Goal: Task Accomplishment & Management: Complete application form

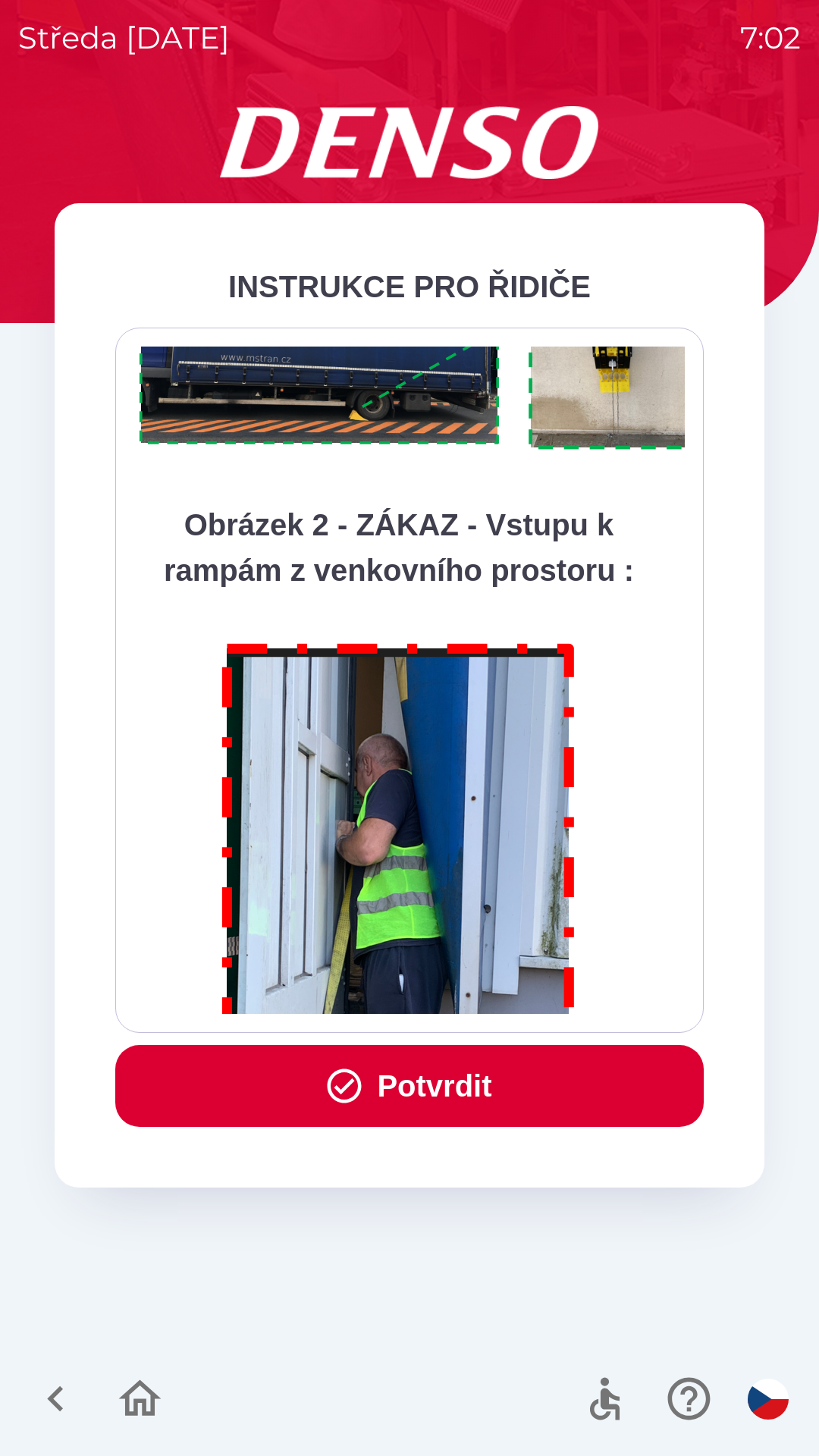
scroll to position [8523, 0]
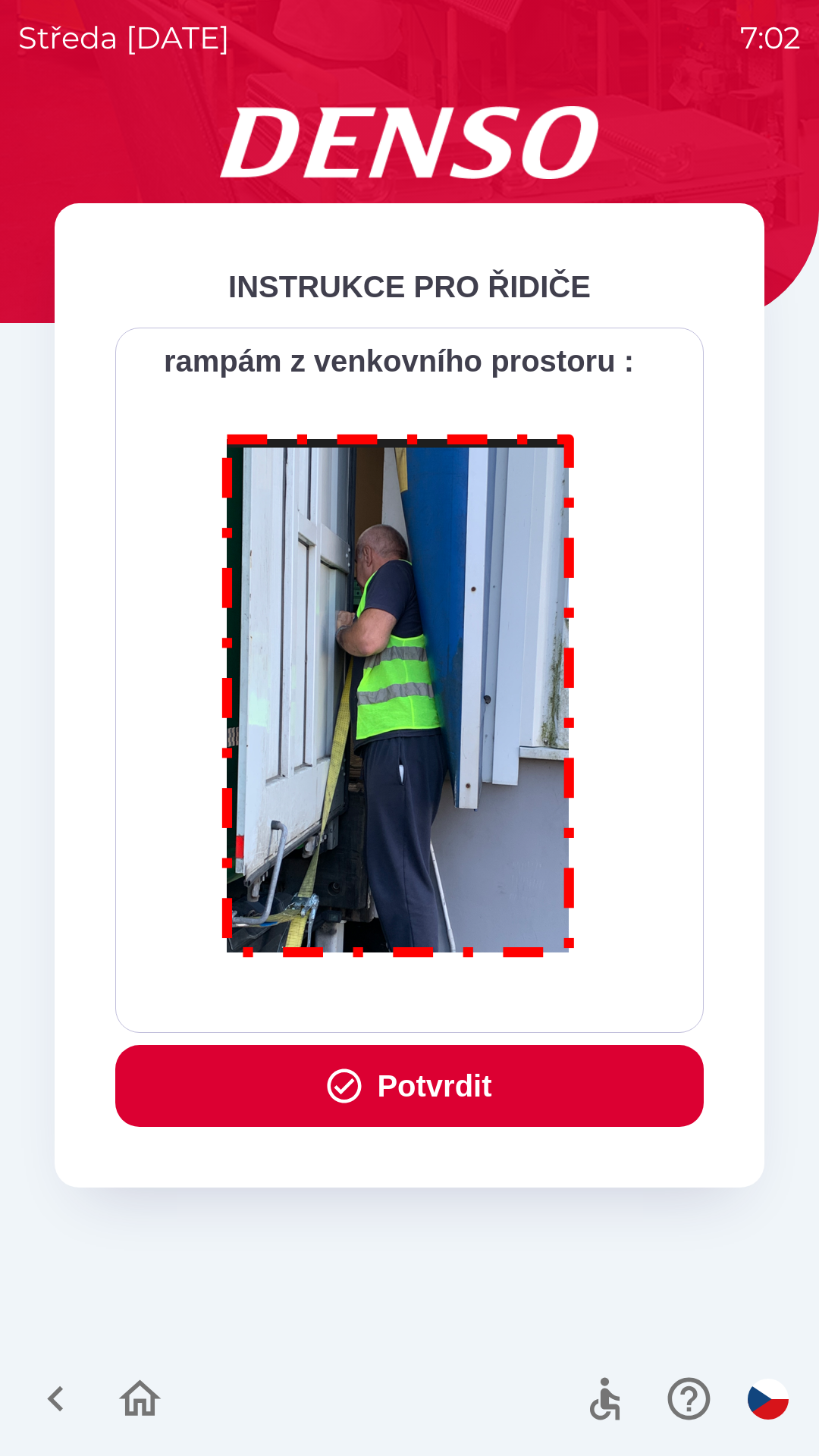
click at [404, 1085] on button "Potvrdit" at bounding box center [409, 1086] width 588 height 82
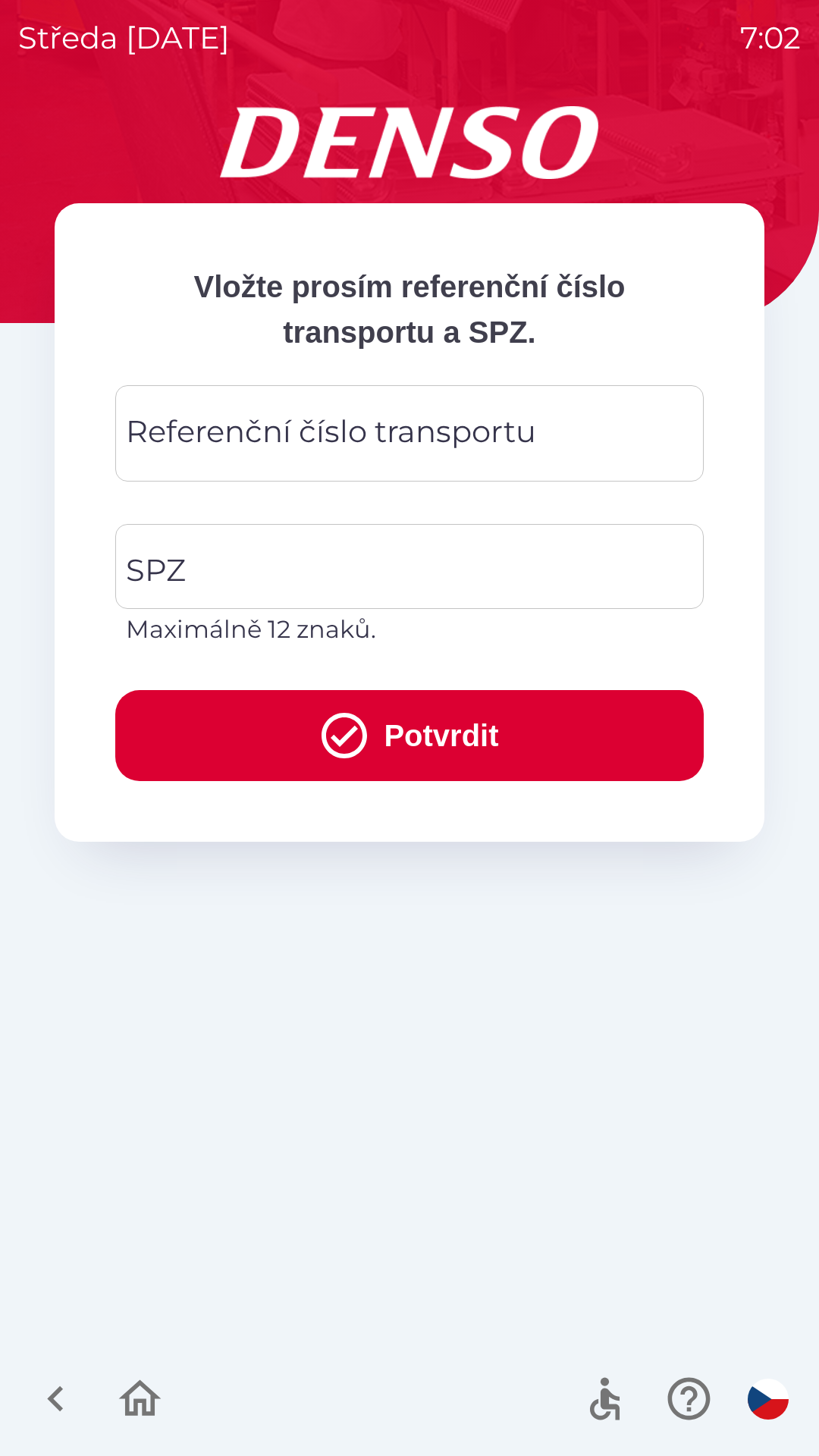
click at [302, 437] on div "Referenční číslo transportu Referenční číslo transportu" at bounding box center [409, 433] width 588 height 96
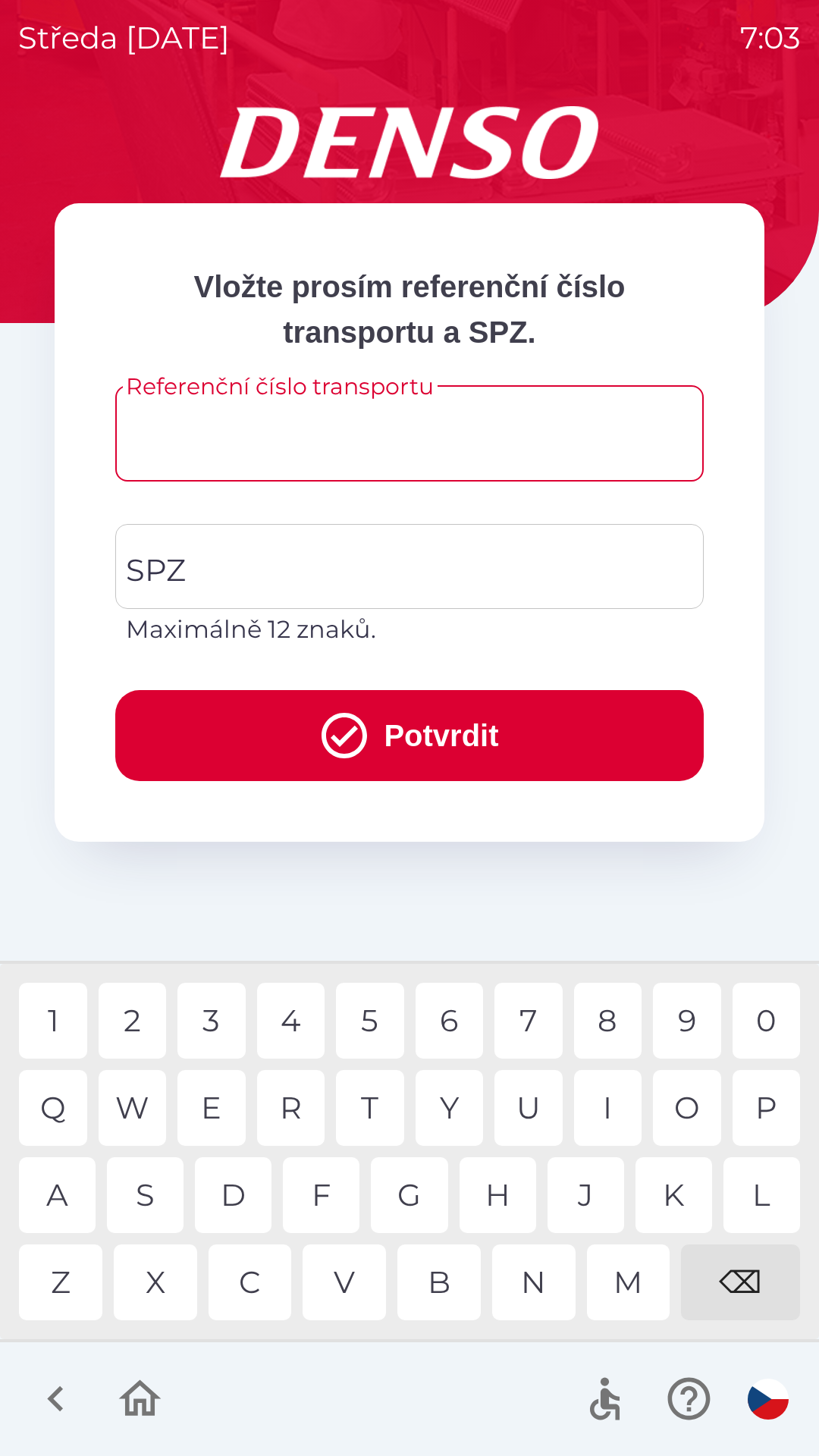
type input "*"
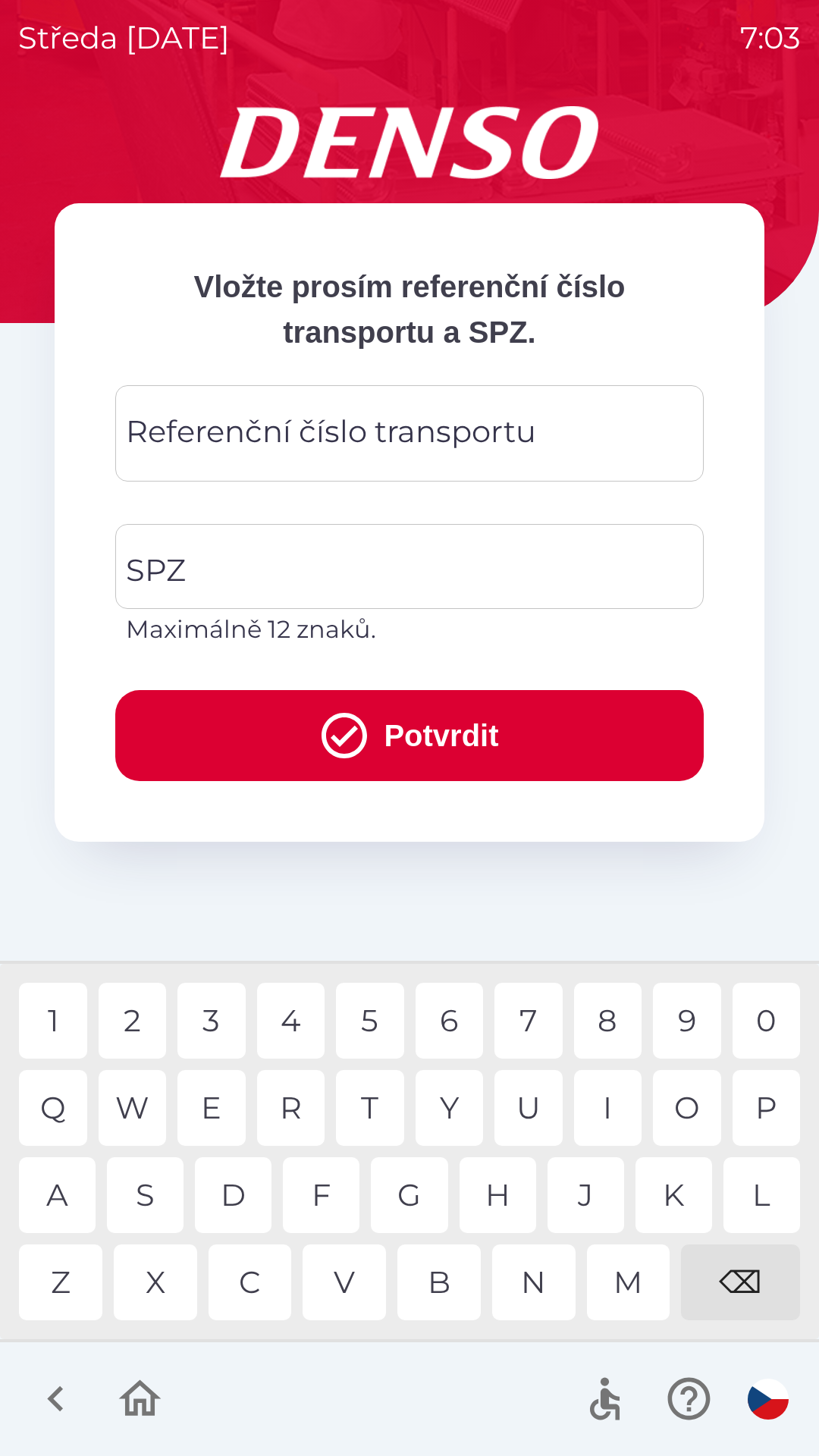
click at [760, 1285] on div "⌫" at bounding box center [741, 1282] width 119 height 76
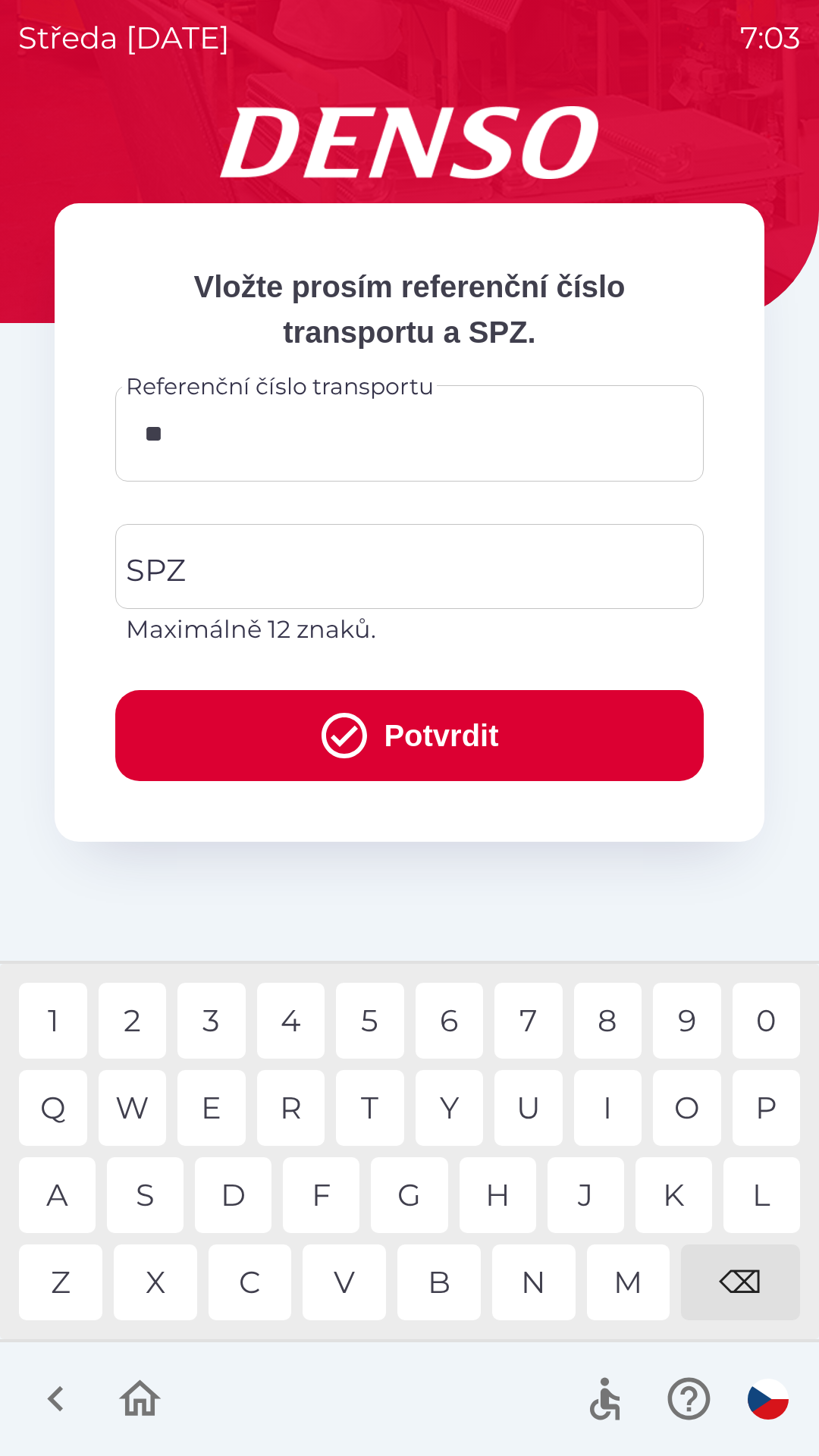
click at [293, 1019] on div "4" at bounding box center [292, 1020] width 68 height 76
click at [614, 1010] on div "8" at bounding box center [609, 1020] width 68 height 76
click at [139, 1025] on div "2" at bounding box center [133, 1020] width 68 height 76
type input "******"
click at [287, 560] on input "SPZ" at bounding box center [398, 566] width 553 height 71
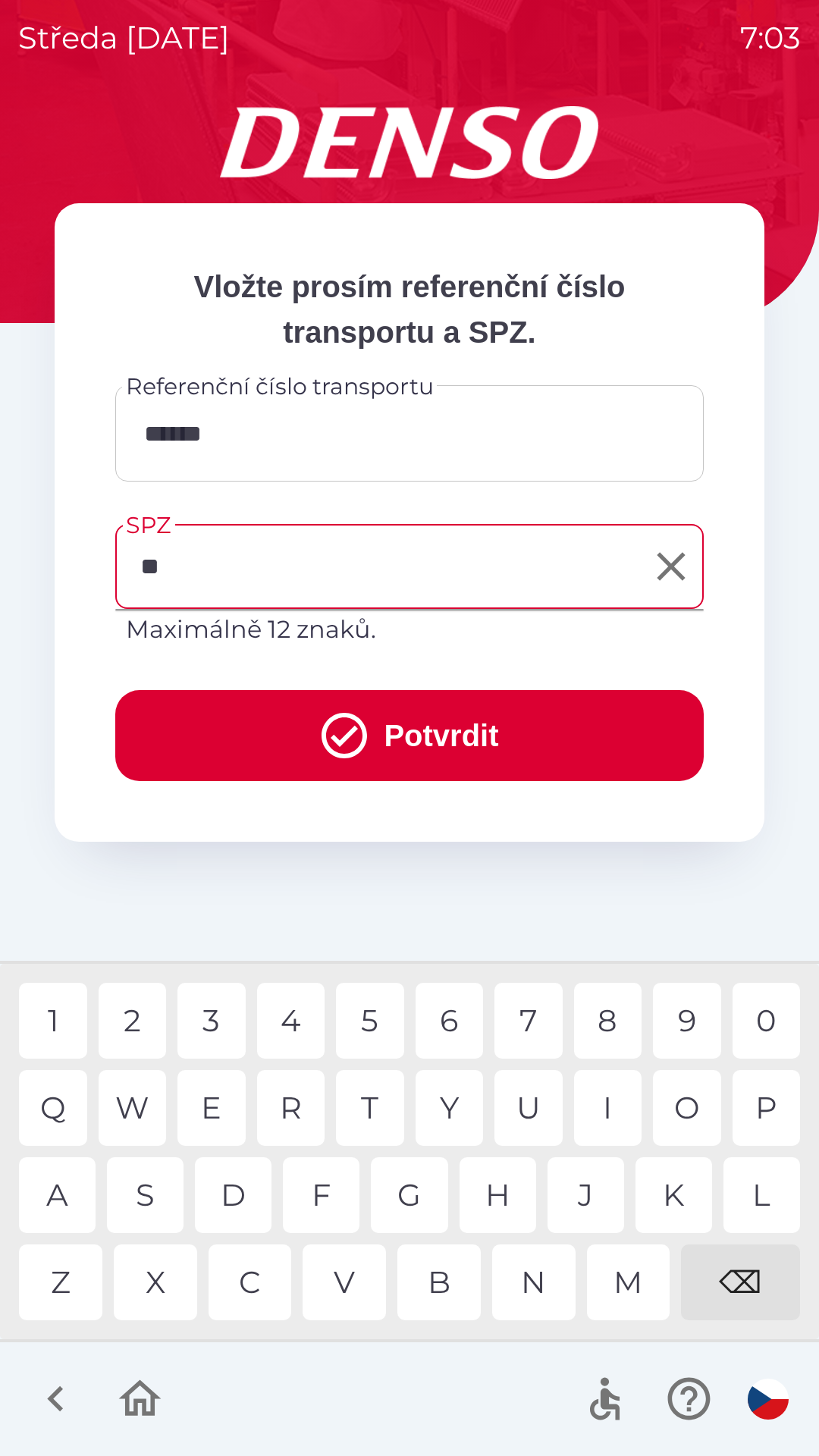
click at [161, 1203] on div "S" at bounding box center [145, 1194] width 77 height 76
click at [768, 1024] on div "0" at bounding box center [767, 1020] width 68 height 76
type input "*******"
click at [509, 721] on button "Potvrdit" at bounding box center [409, 736] width 588 height 91
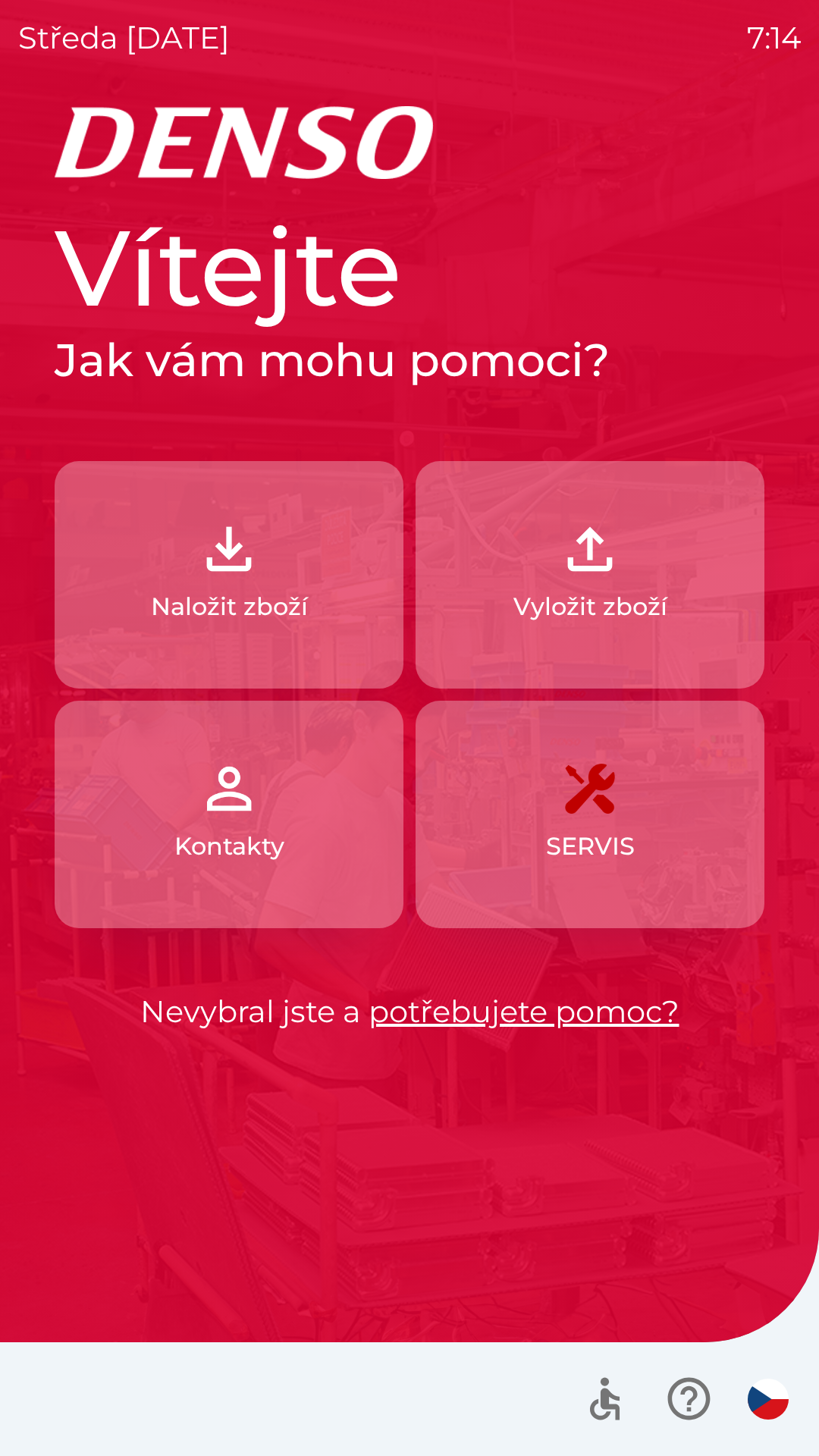
click at [520, 600] on p "Vyložit zboží" at bounding box center [590, 606] width 154 height 37
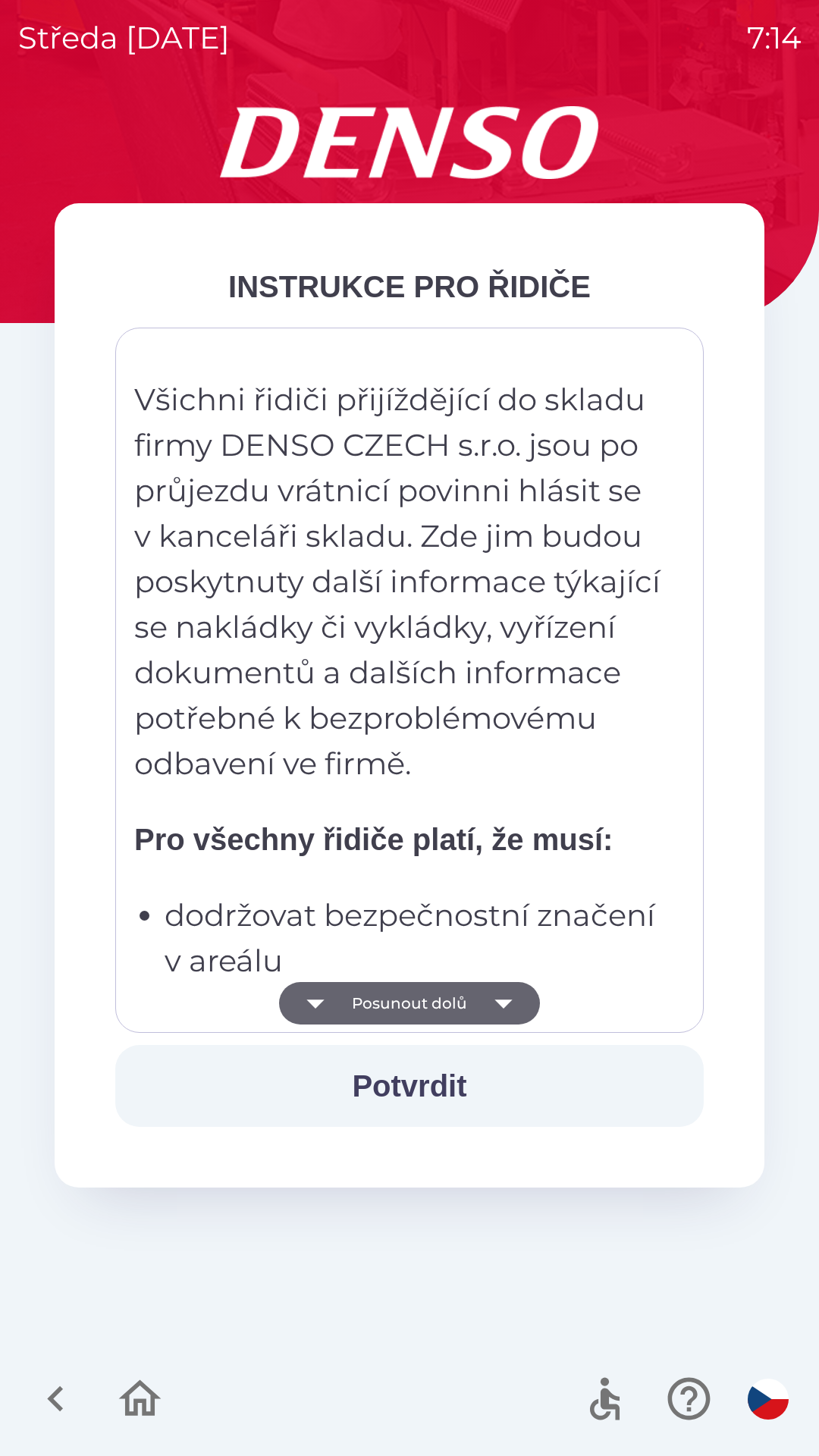
click at [476, 997] on button "Posunout dolů" at bounding box center [410, 1003] width 261 height 42
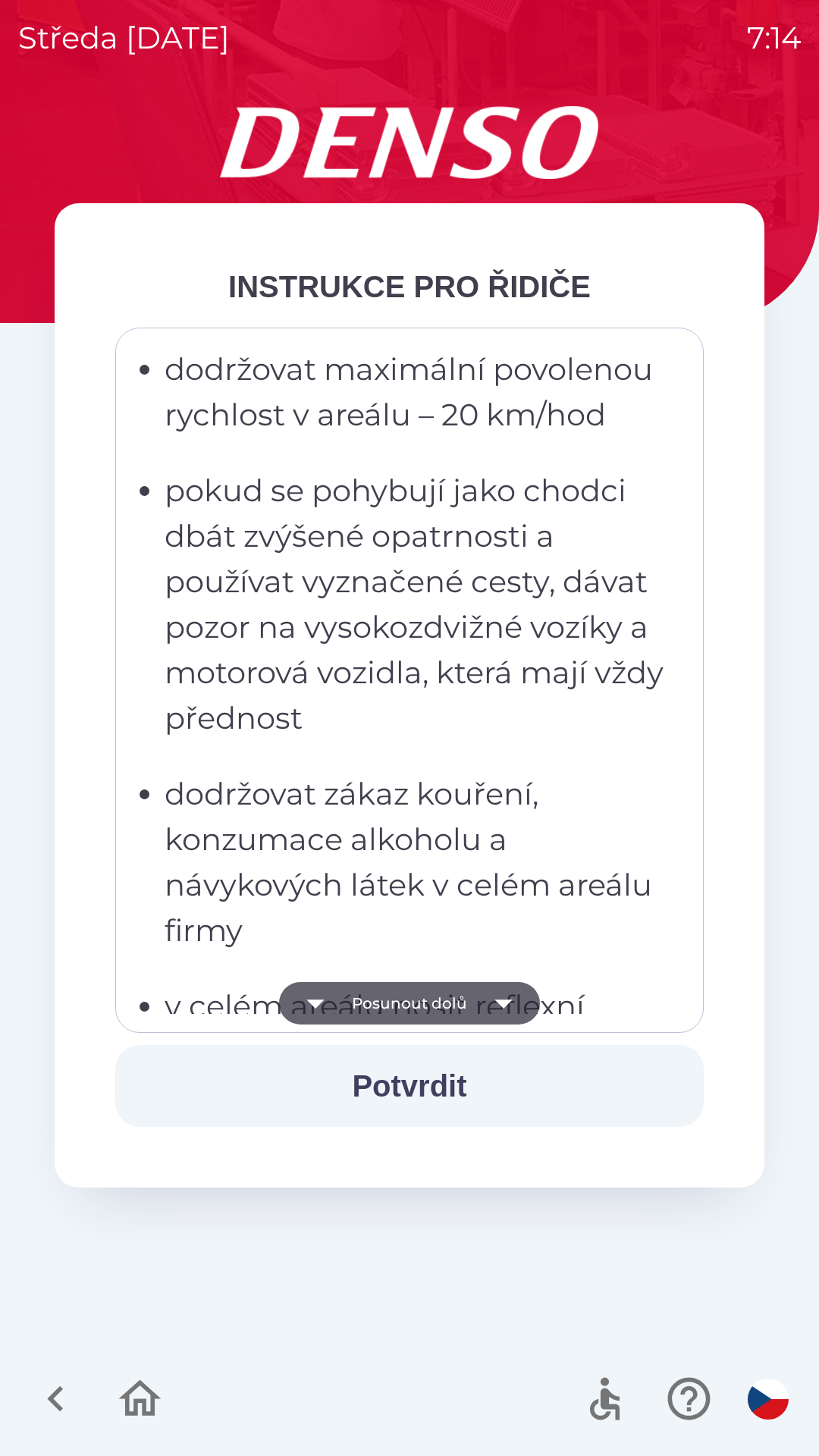
click at [495, 1004] on icon "button" at bounding box center [504, 1003] width 42 height 42
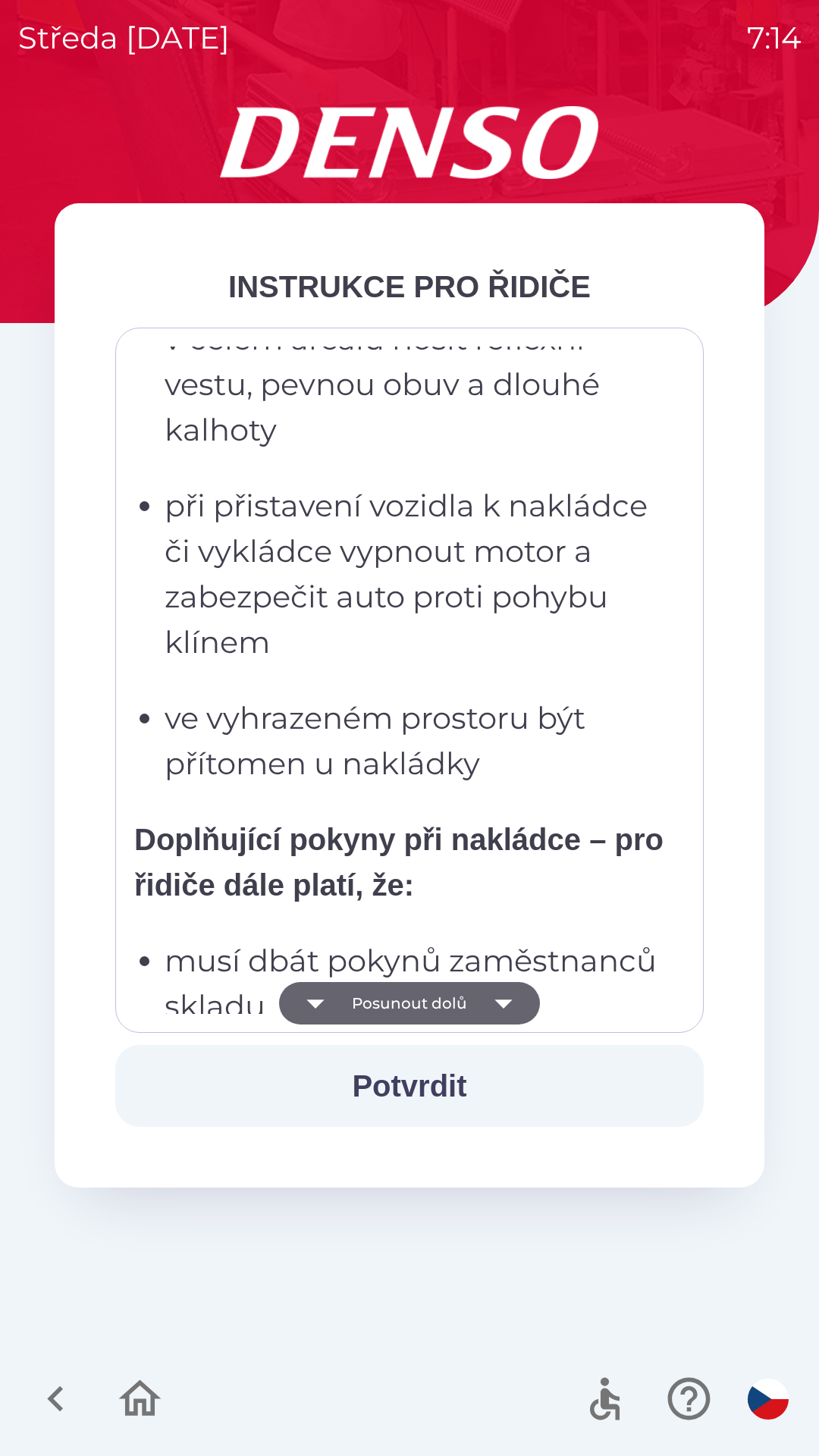
click at [494, 1010] on icon "button" at bounding box center [504, 1003] width 42 height 42
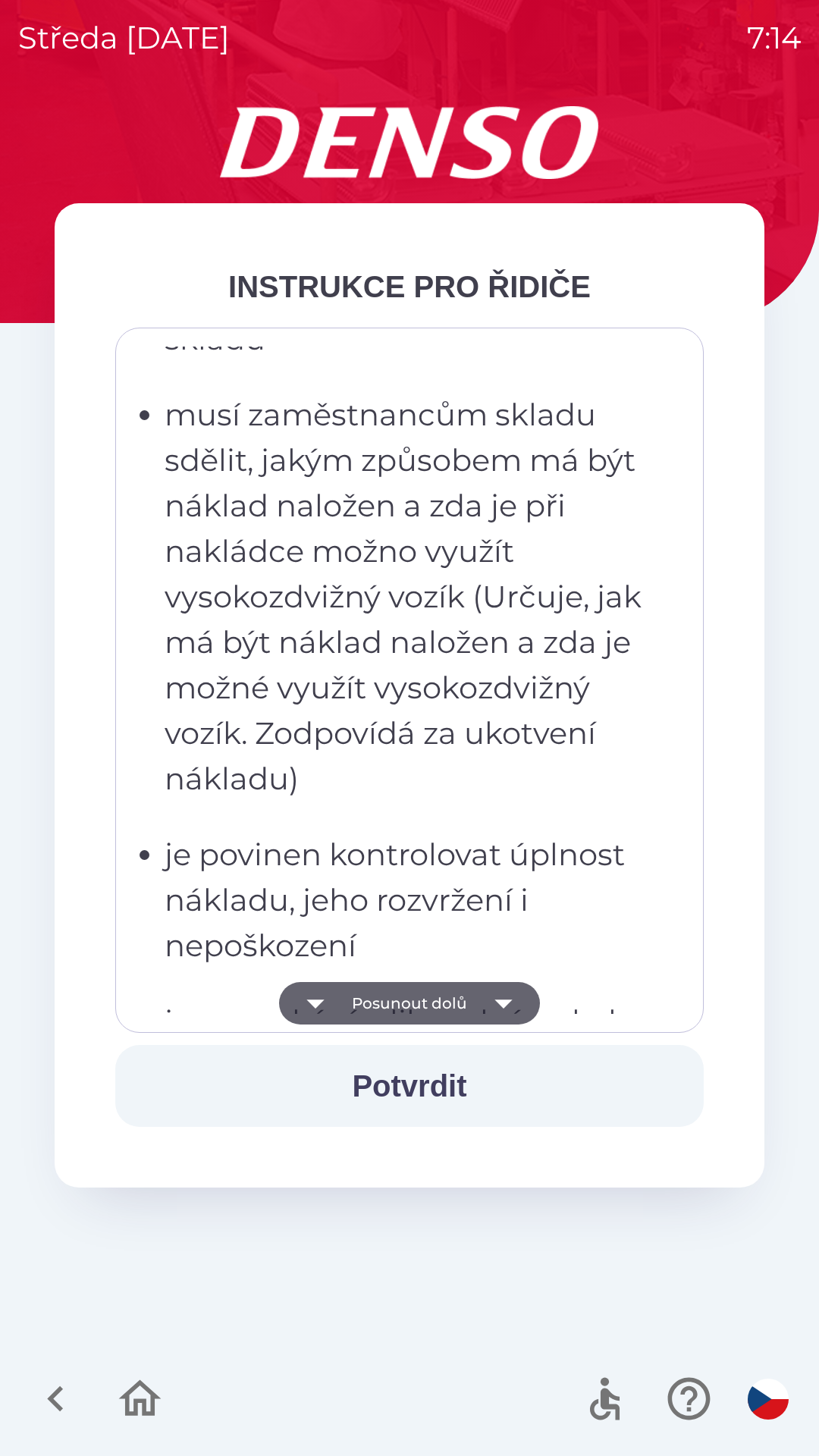
click at [503, 1004] on icon "button" at bounding box center [503, 1004] width 17 height 9
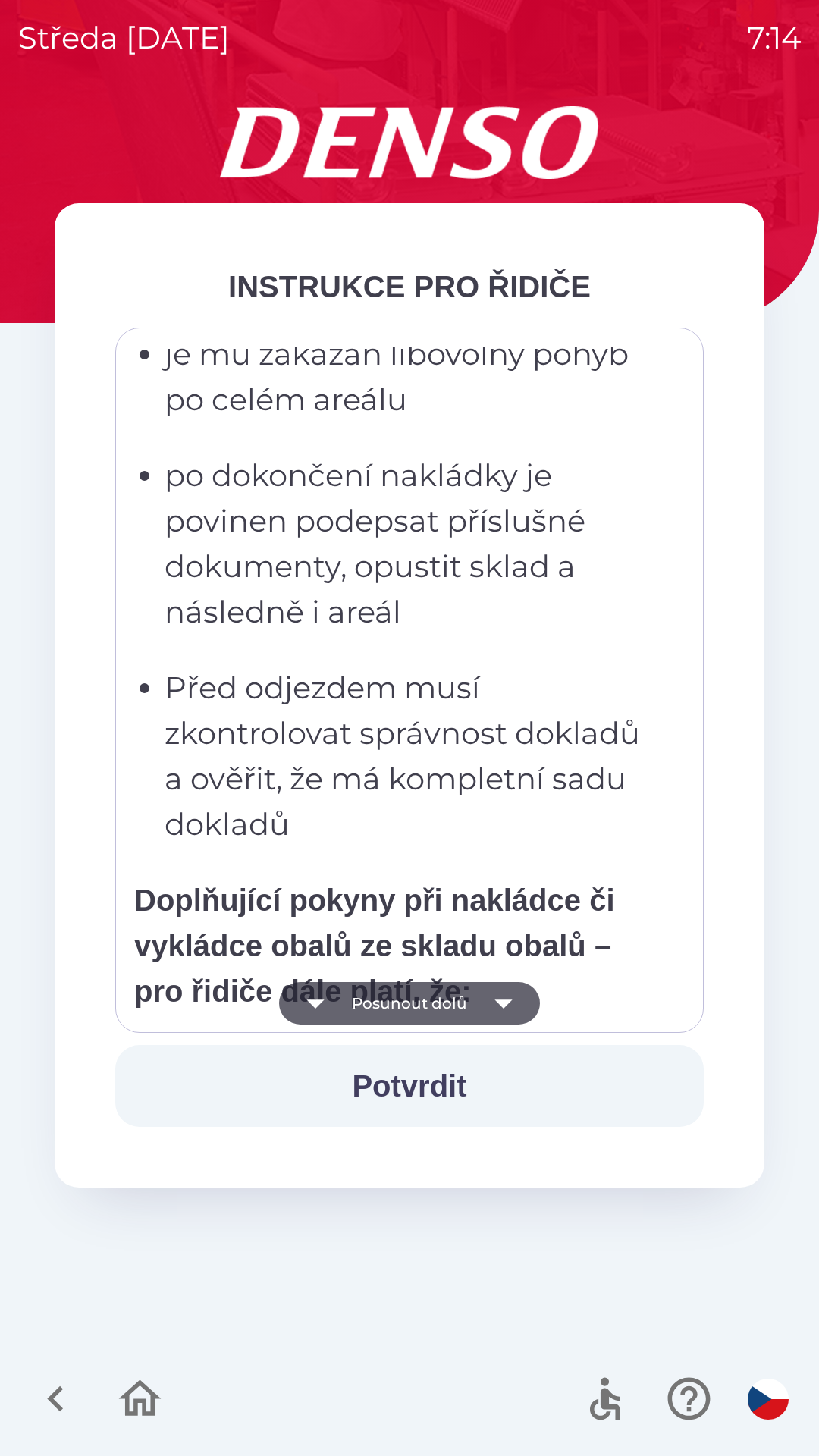
click at [497, 1004] on icon "button" at bounding box center [504, 1003] width 42 height 42
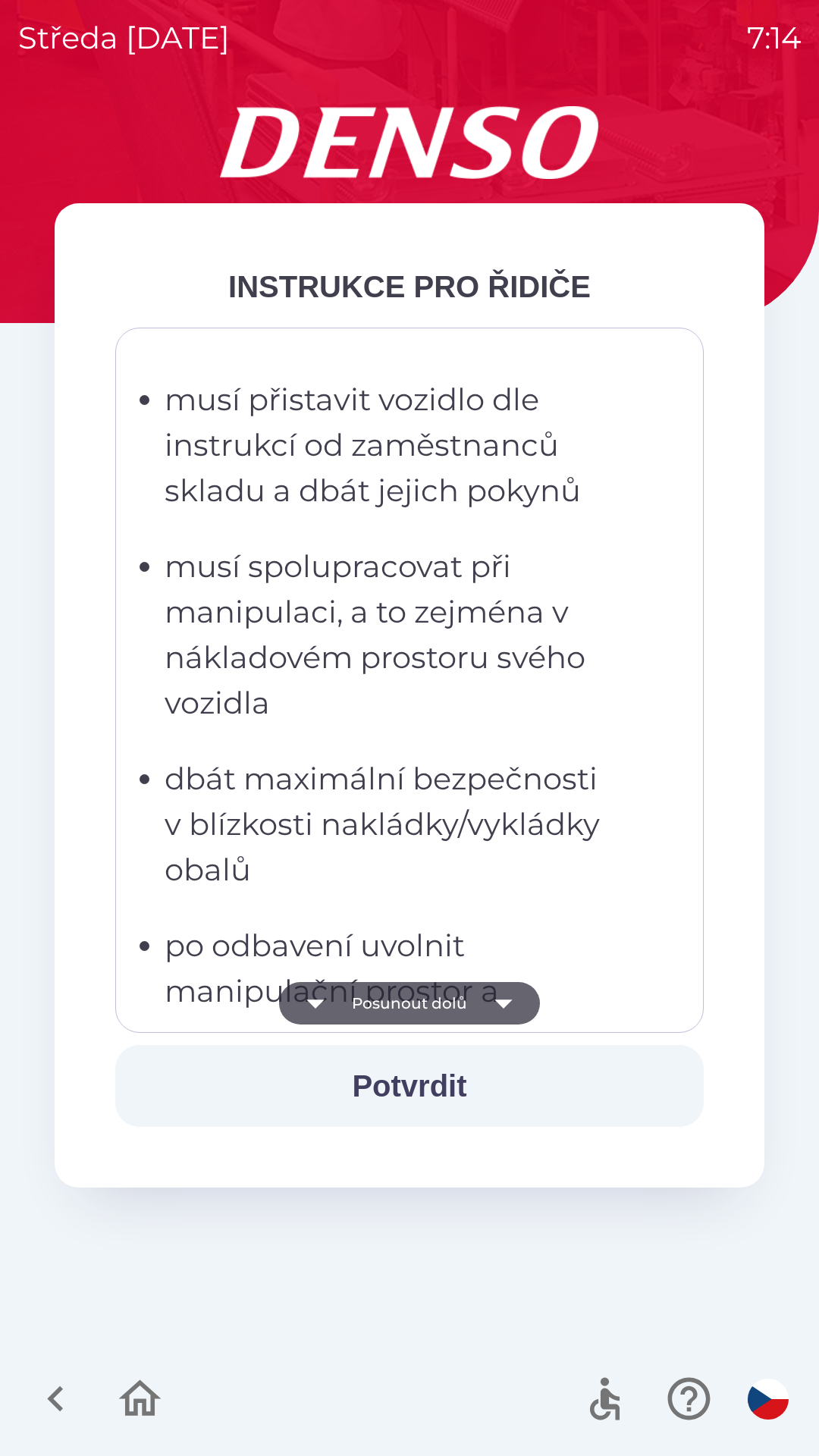
click at [501, 1002] on icon "button" at bounding box center [503, 1004] width 17 height 9
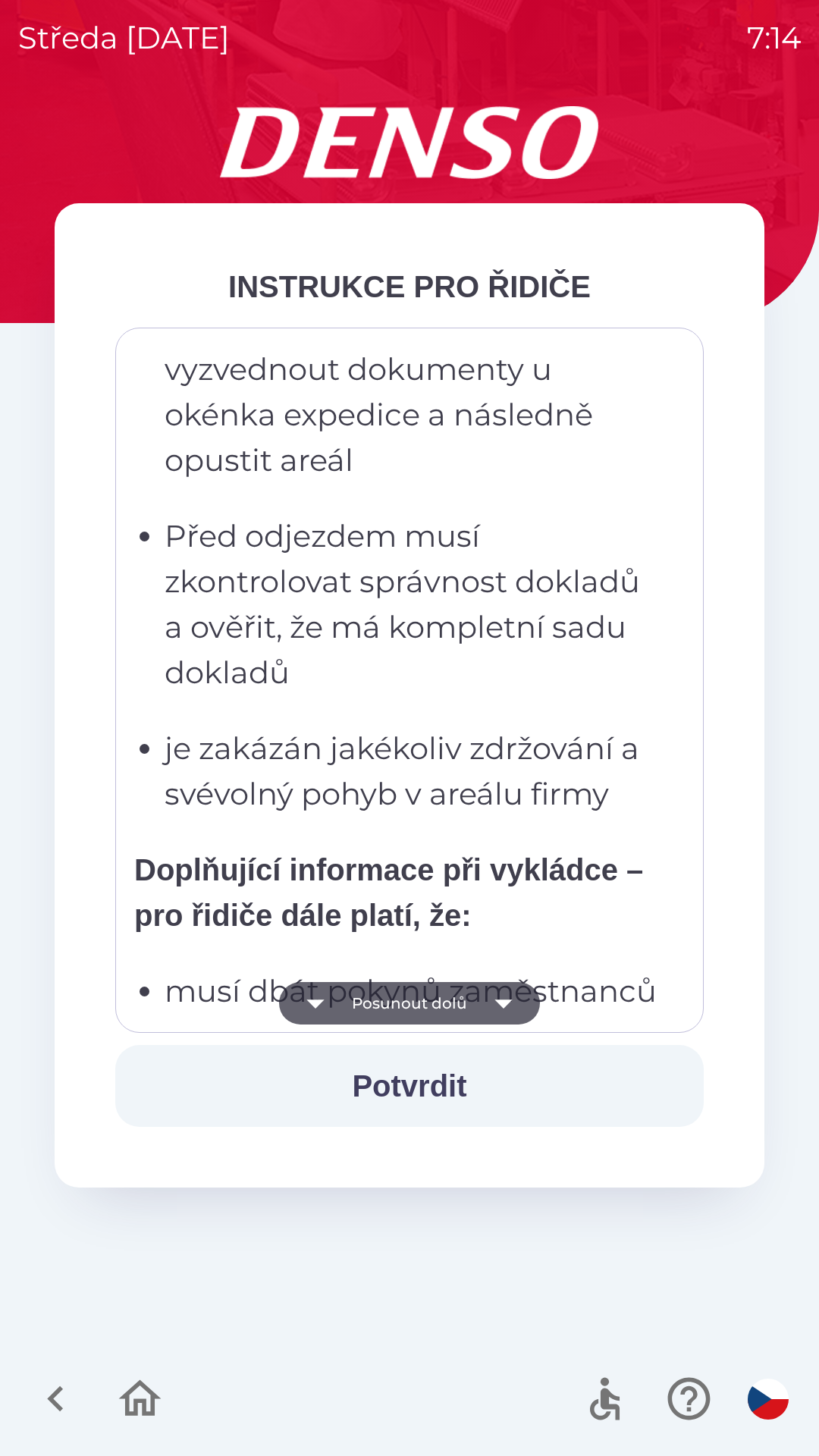
click at [504, 1002] on icon "button" at bounding box center [503, 1004] width 17 height 9
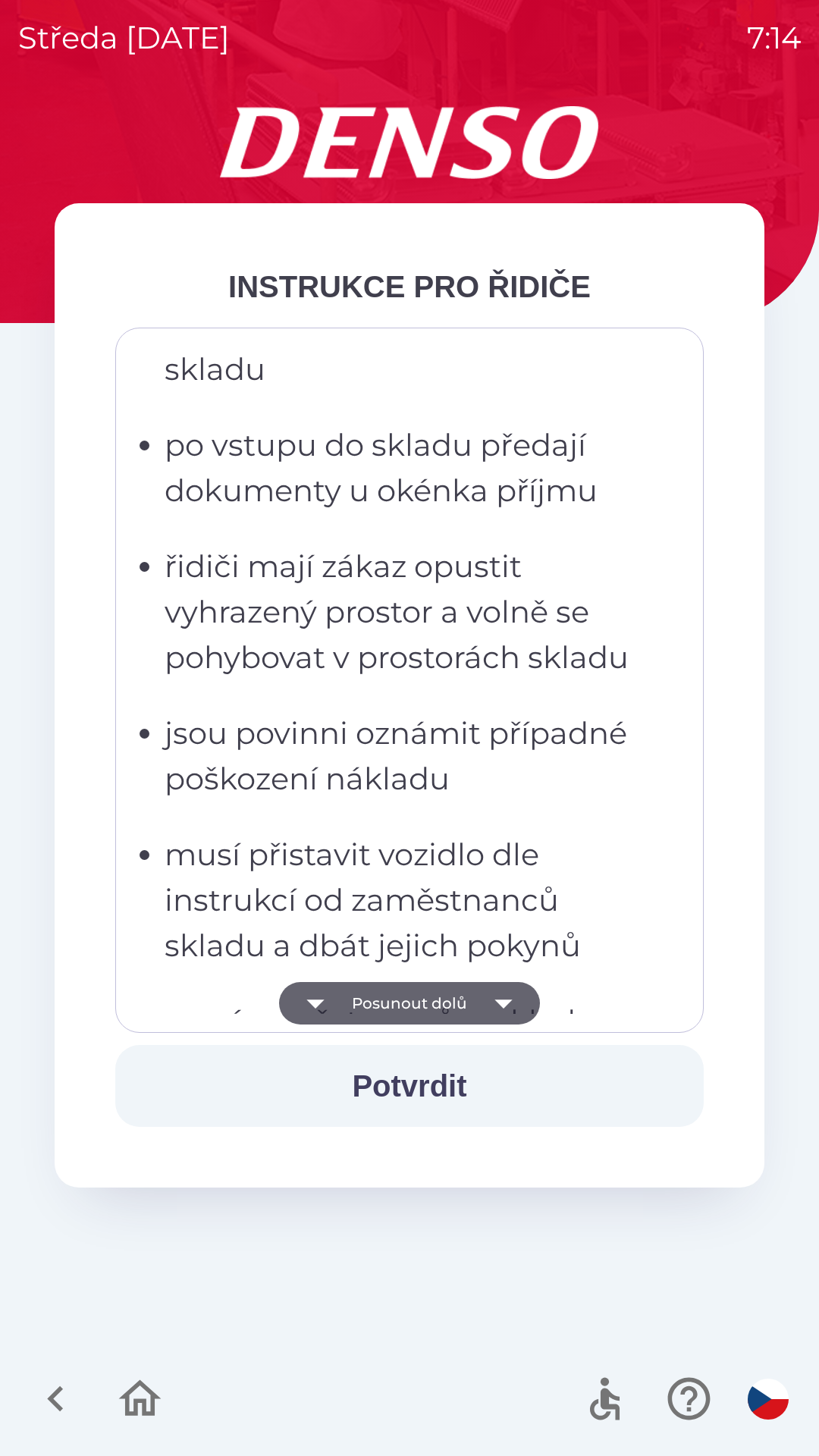
click at [505, 1002] on icon "button" at bounding box center [503, 1004] width 17 height 9
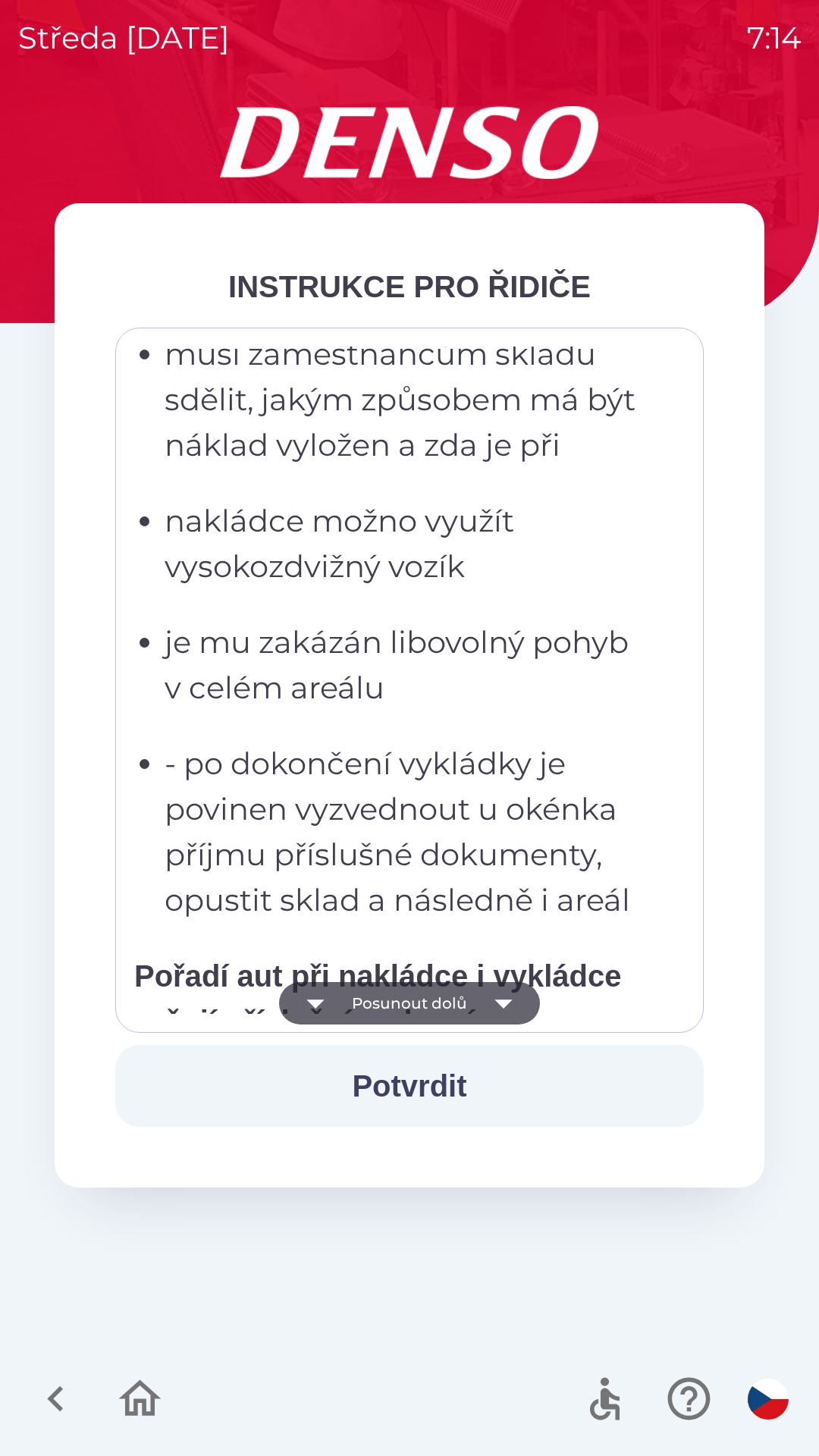
click at [507, 1009] on icon "button" at bounding box center [504, 1003] width 42 height 42
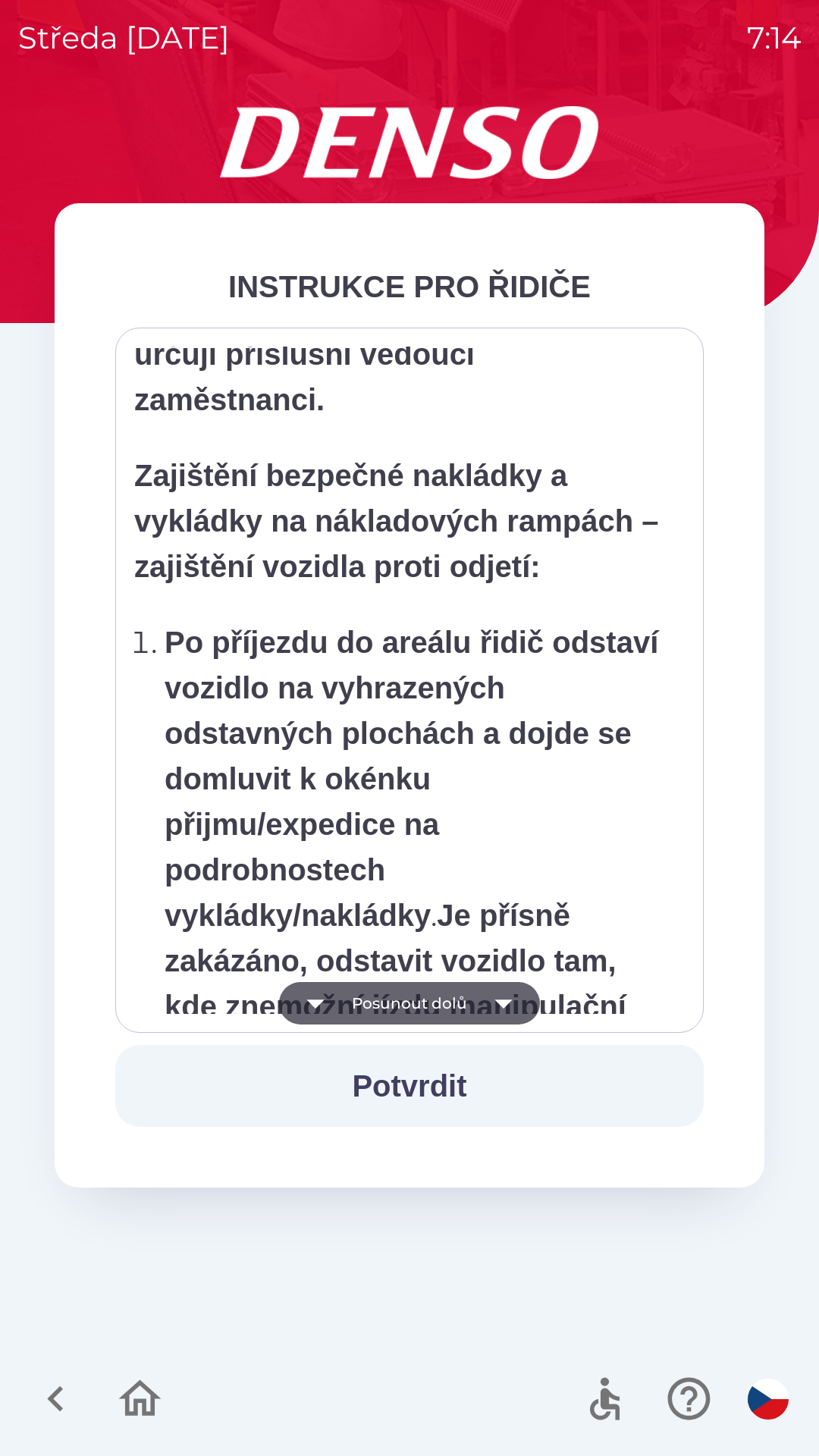
click at [509, 1006] on icon "button" at bounding box center [504, 1003] width 42 height 42
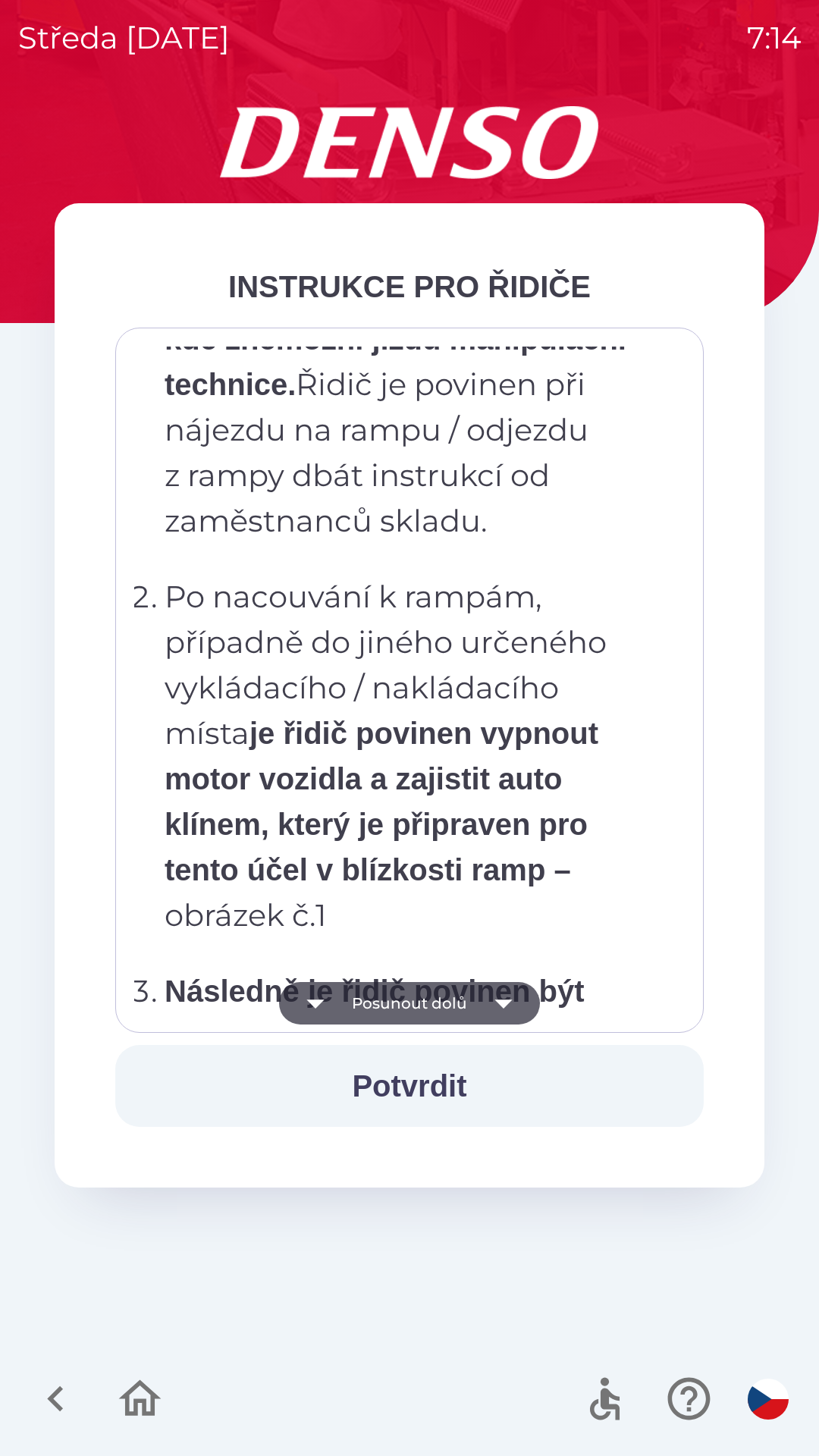
click at [480, 1098] on button "Potvrdit" at bounding box center [409, 1086] width 588 height 82
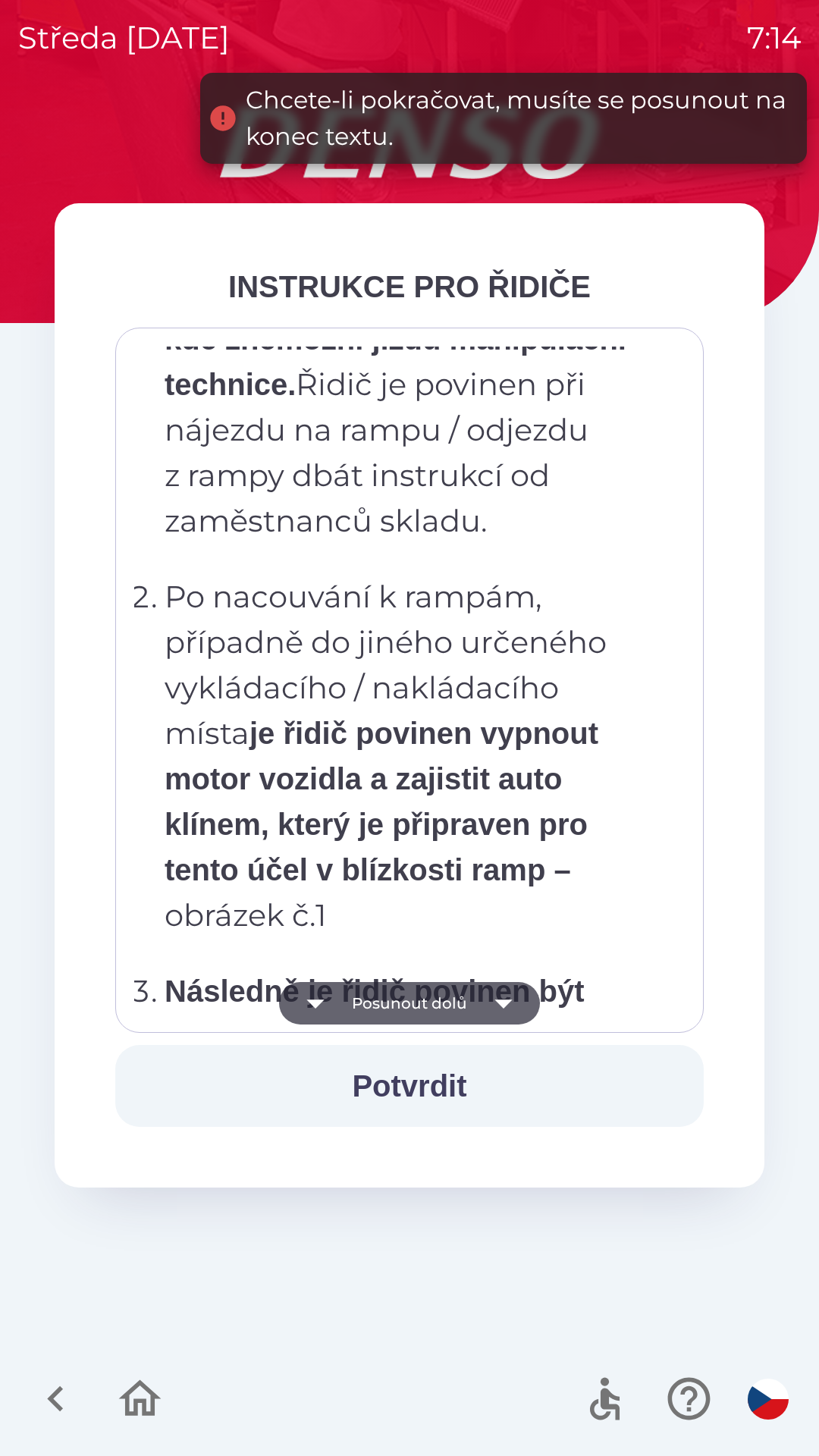
click at [509, 988] on icon "button" at bounding box center [504, 1003] width 42 height 42
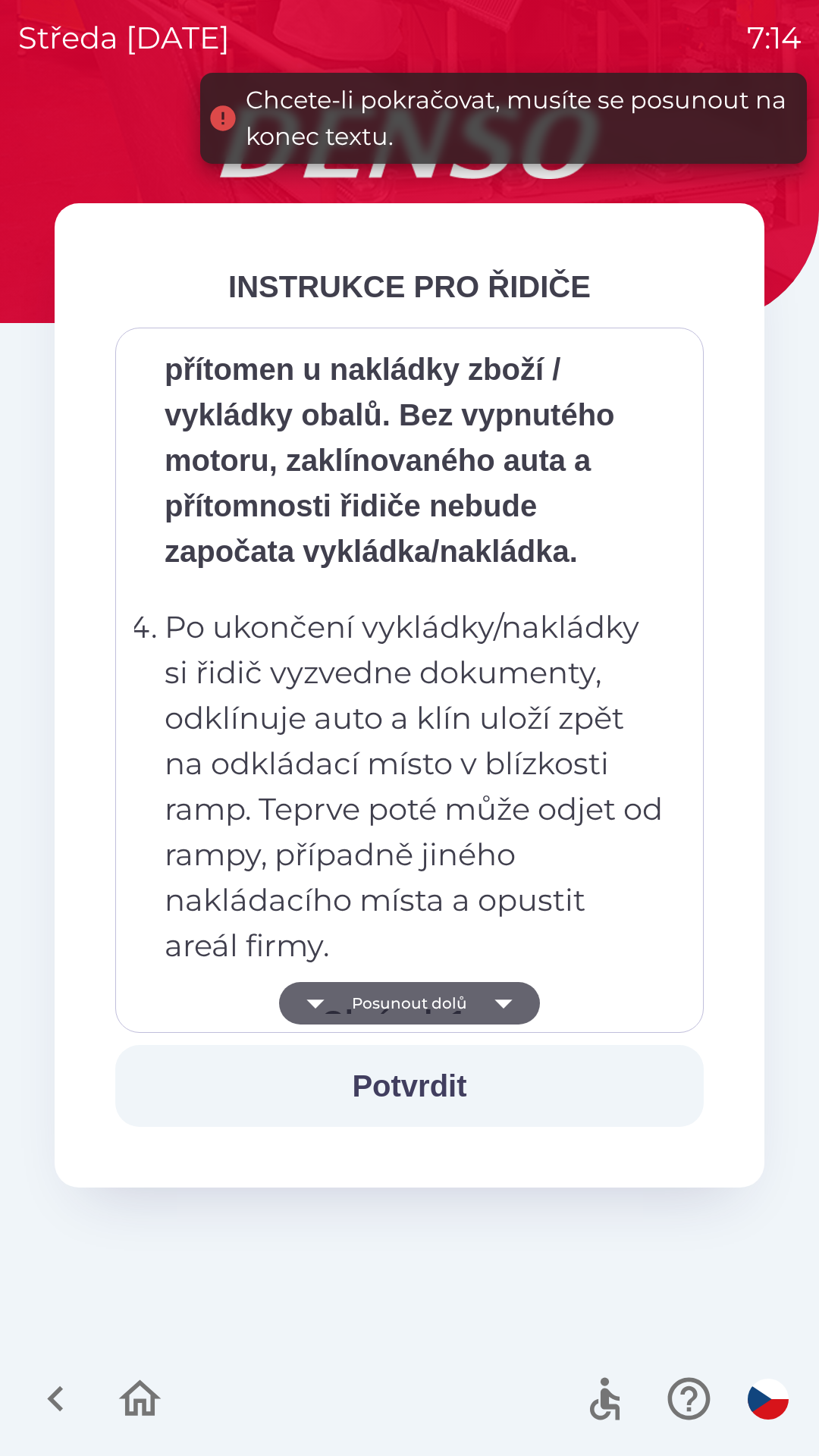
click at [502, 1001] on icon "button" at bounding box center [503, 1004] width 17 height 9
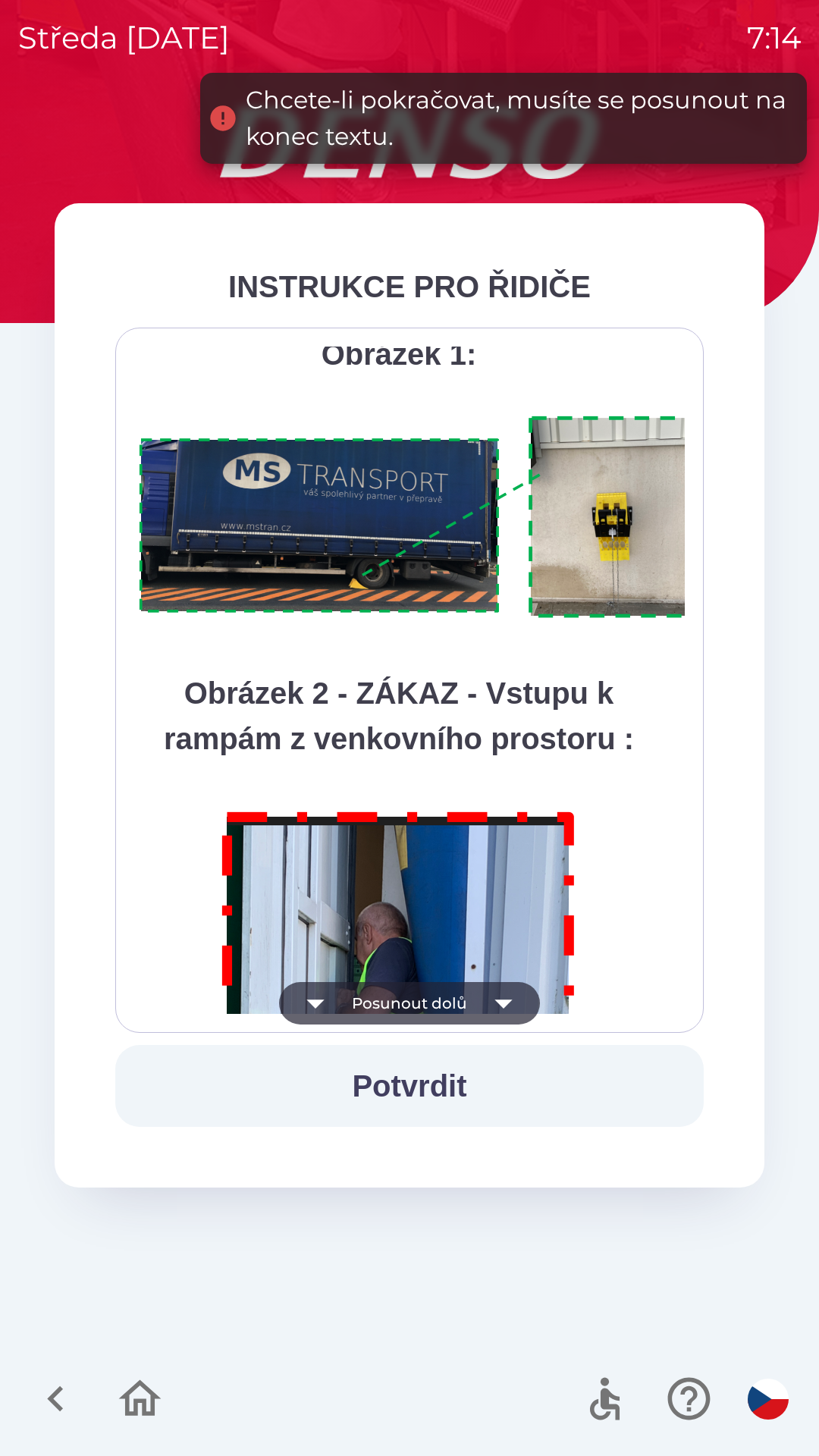
click at [499, 999] on icon "button" at bounding box center [504, 1003] width 42 height 42
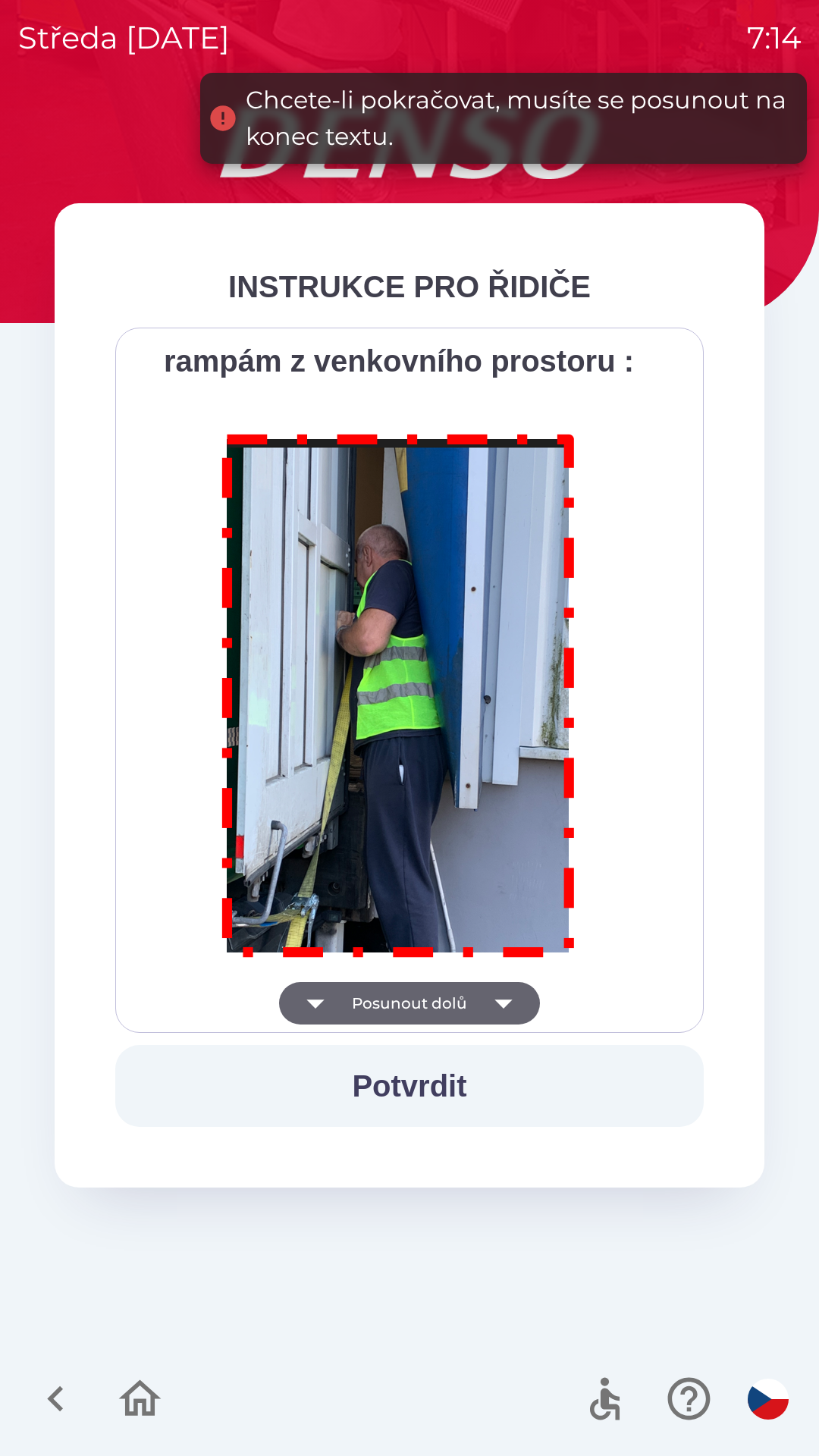
click at [495, 1001] on div "Všichni řidiči přijíždějící do skladu firmy DENSO CZECH s.r.o. jsou po průjezdu…" at bounding box center [410, 680] width 551 height 667
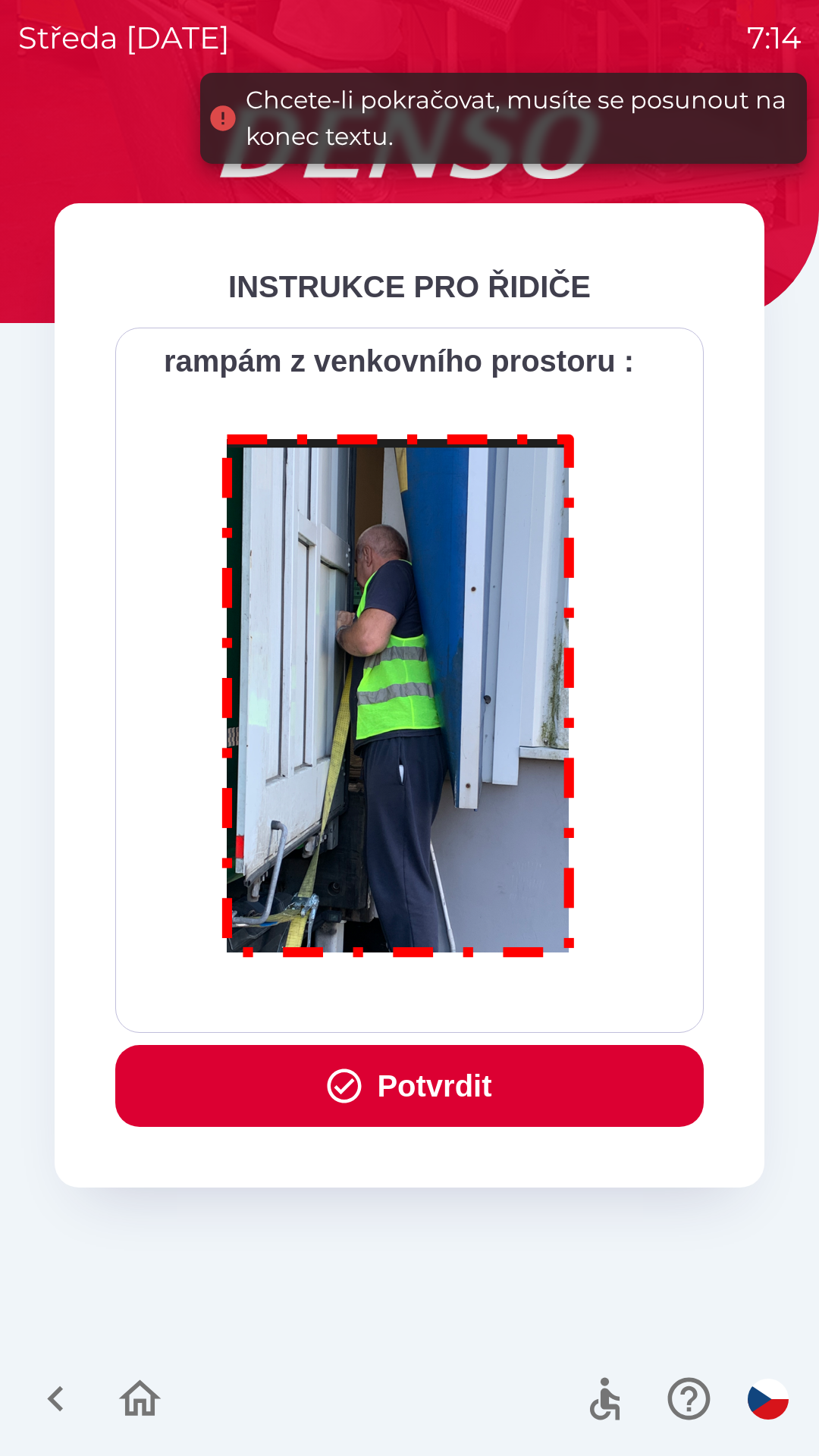
click at [495, 998] on div "Všichni řidiči přijíždějící do skladu firmy DENSO CZECH s.r.o. jsou po průjezdu…" at bounding box center [410, 680] width 551 height 667
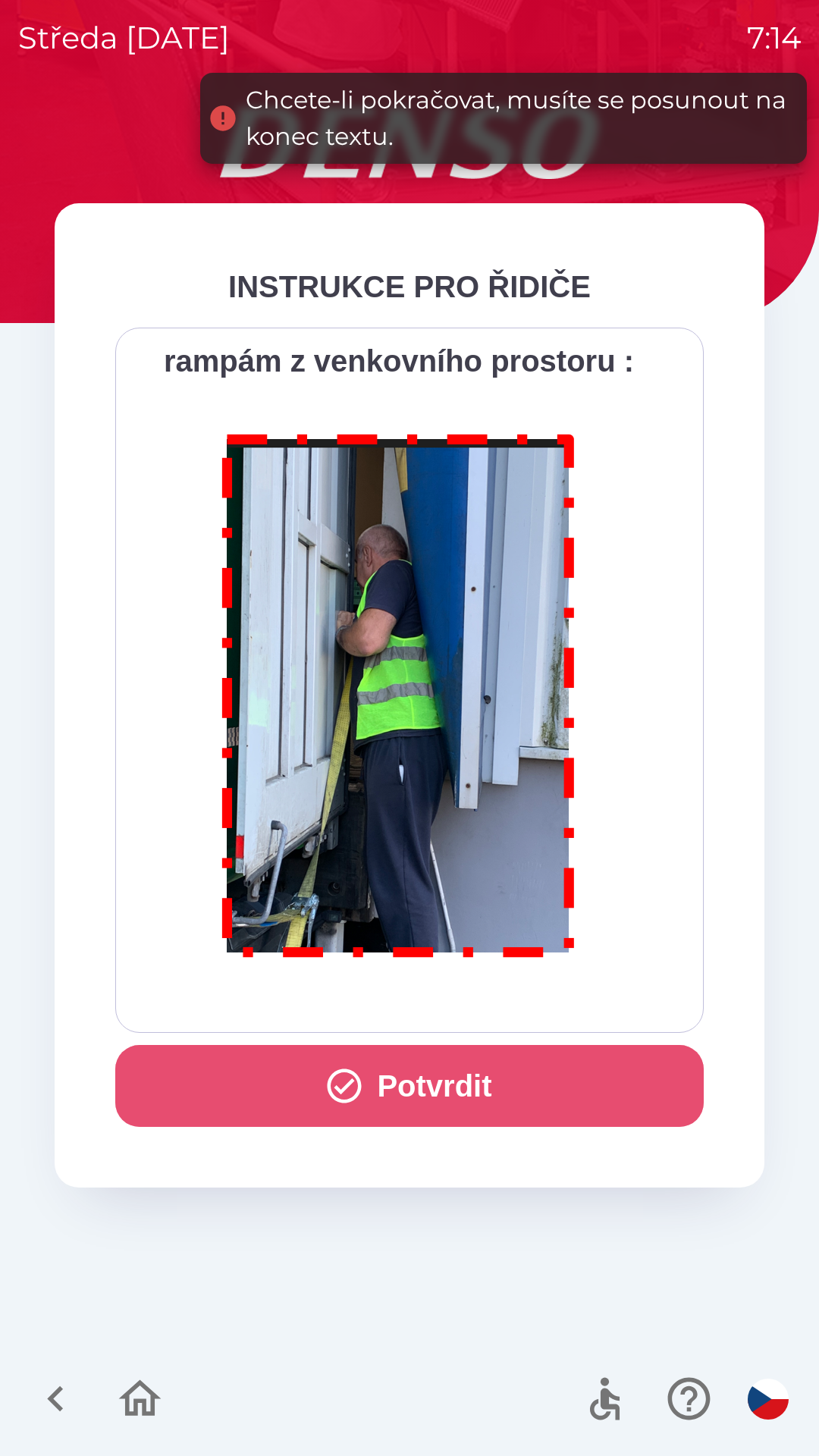
click at [485, 1078] on button "Potvrdit" at bounding box center [409, 1086] width 588 height 82
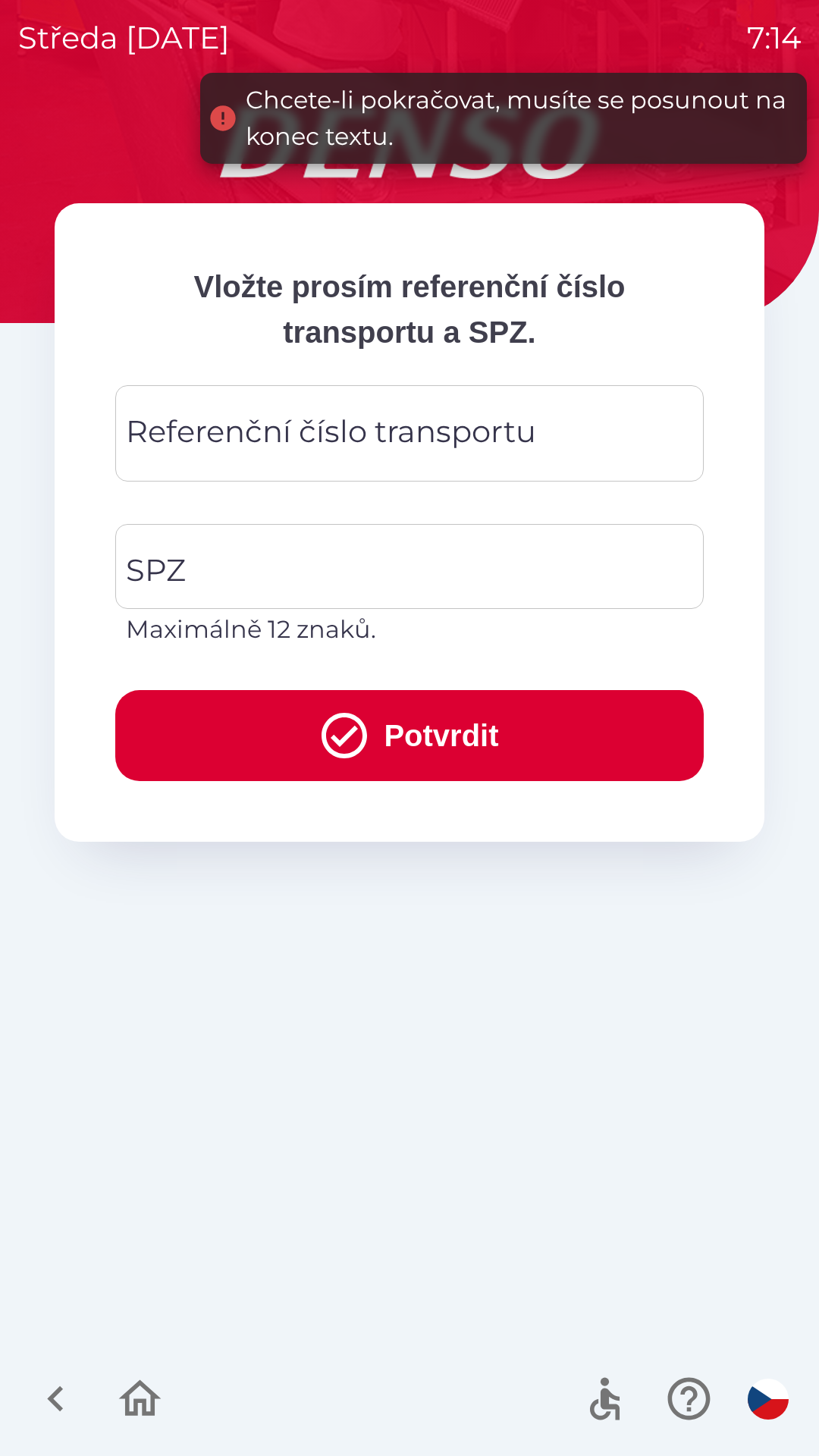
click at [552, 450] on input "Referenční číslo transportu" at bounding box center [410, 433] width 553 height 60
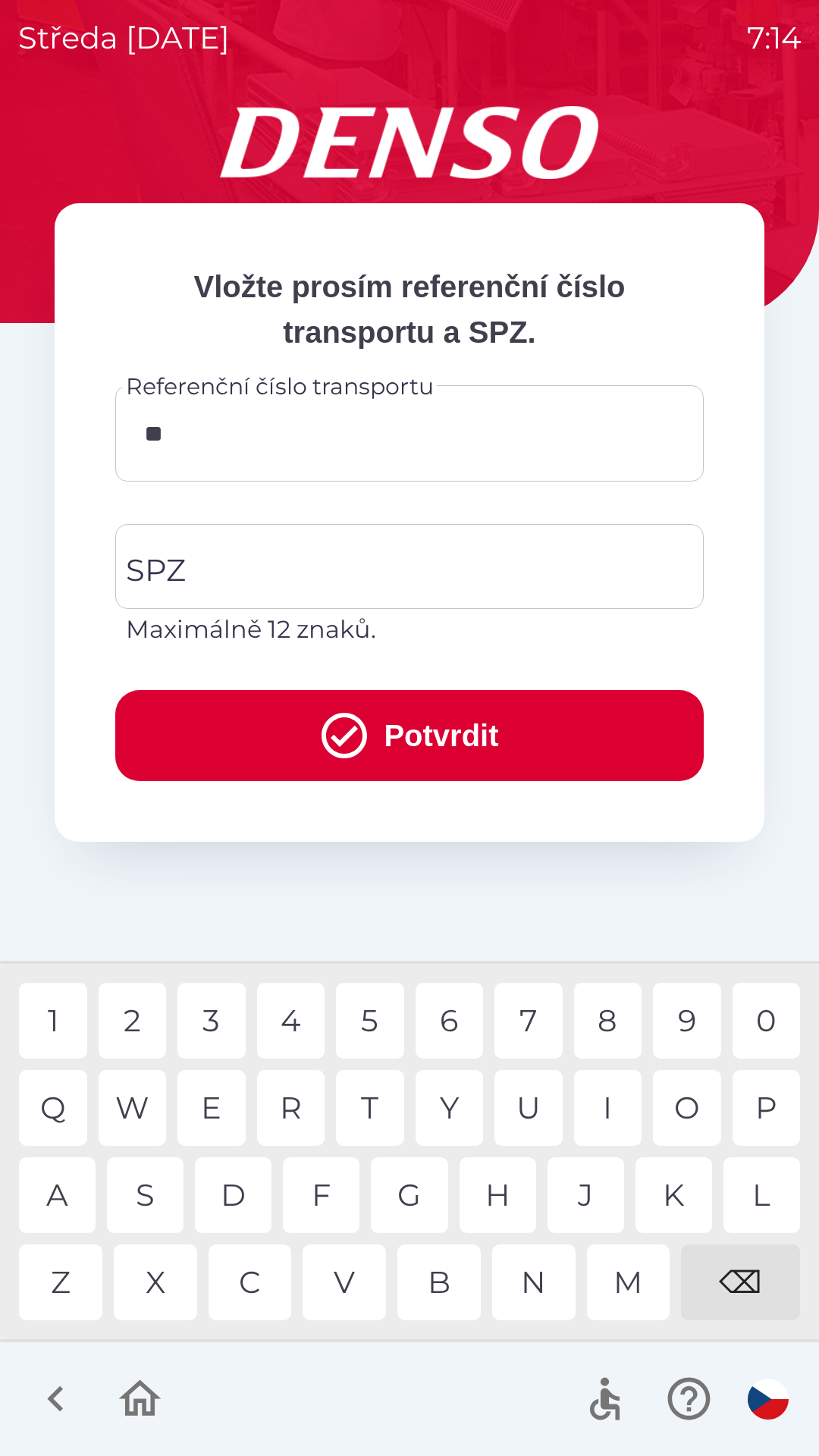
click at [689, 1093] on div "O" at bounding box center [687, 1107] width 68 height 76
click at [61, 1012] on div "1" at bounding box center [53, 1020] width 68 height 76
click at [378, 1010] on div "5" at bounding box center [370, 1020] width 68 height 76
type input "**********"
click at [367, 580] on input "SPZ" at bounding box center [398, 566] width 553 height 71
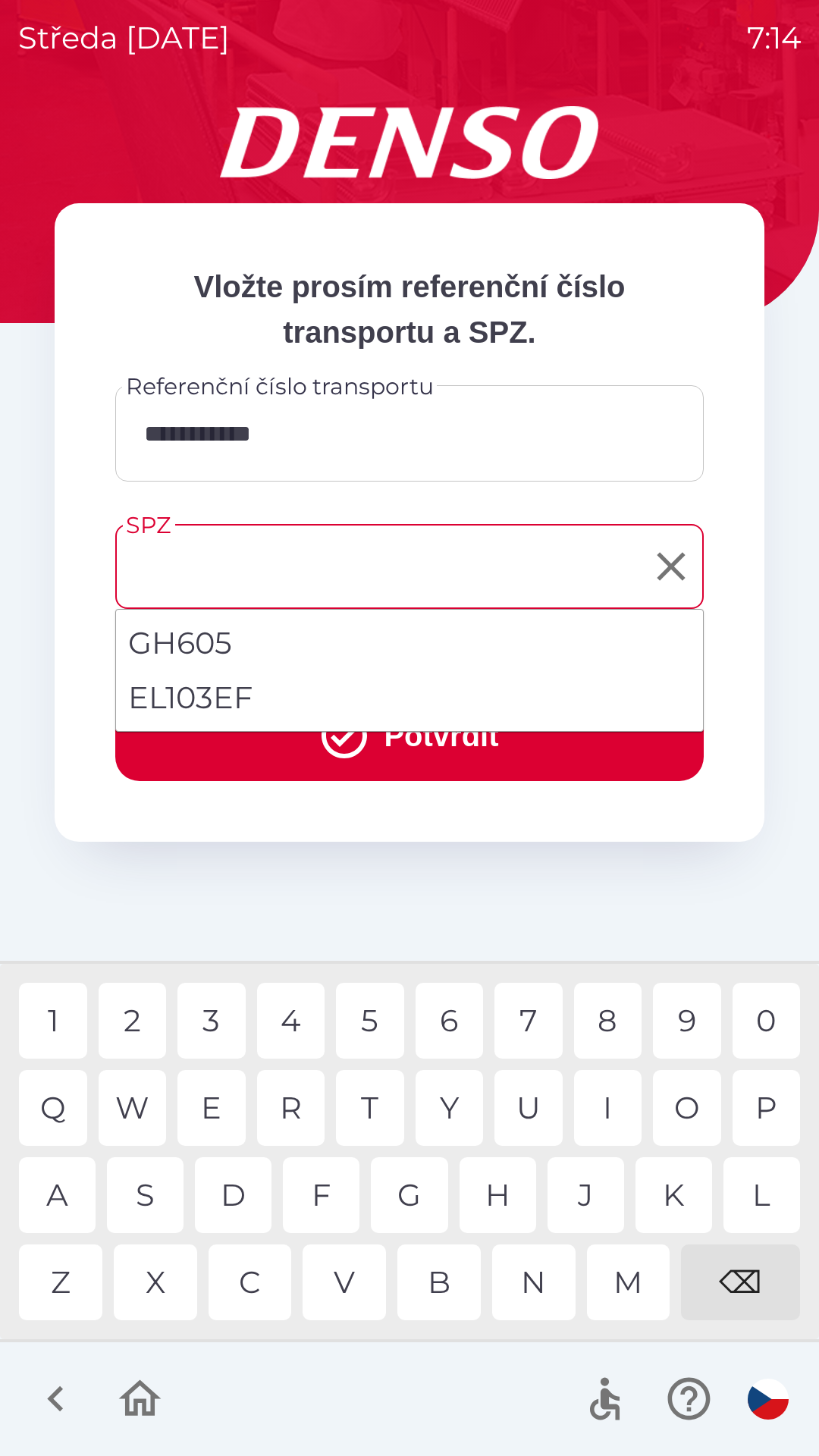
click at [239, 693] on li "EL103EF" at bounding box center [409, 697] width 587 height 55
type input "*******"
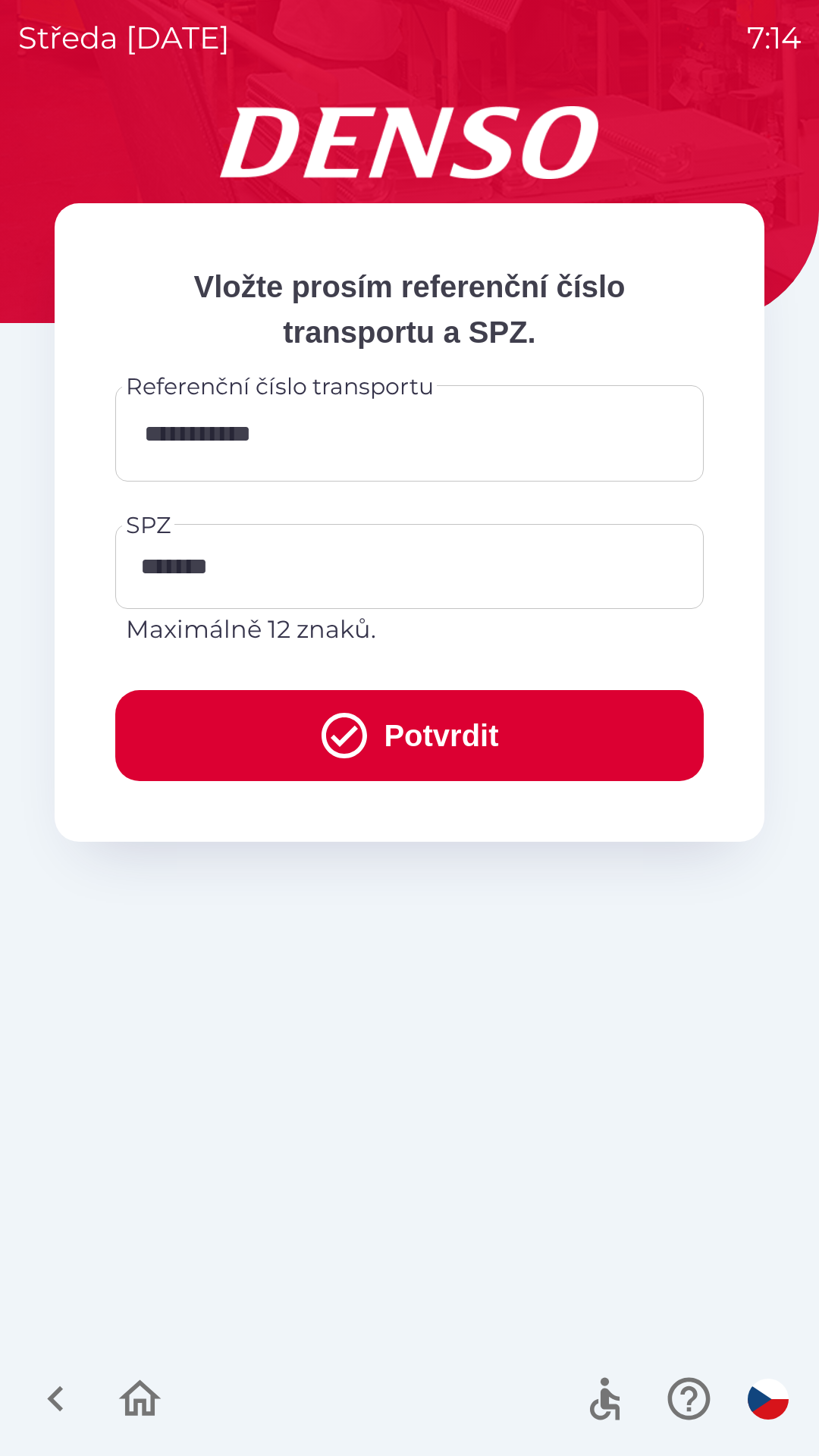
click at [450, 741] on button "Potvrdit" at bounding box center [409, 736] width 588 height 91
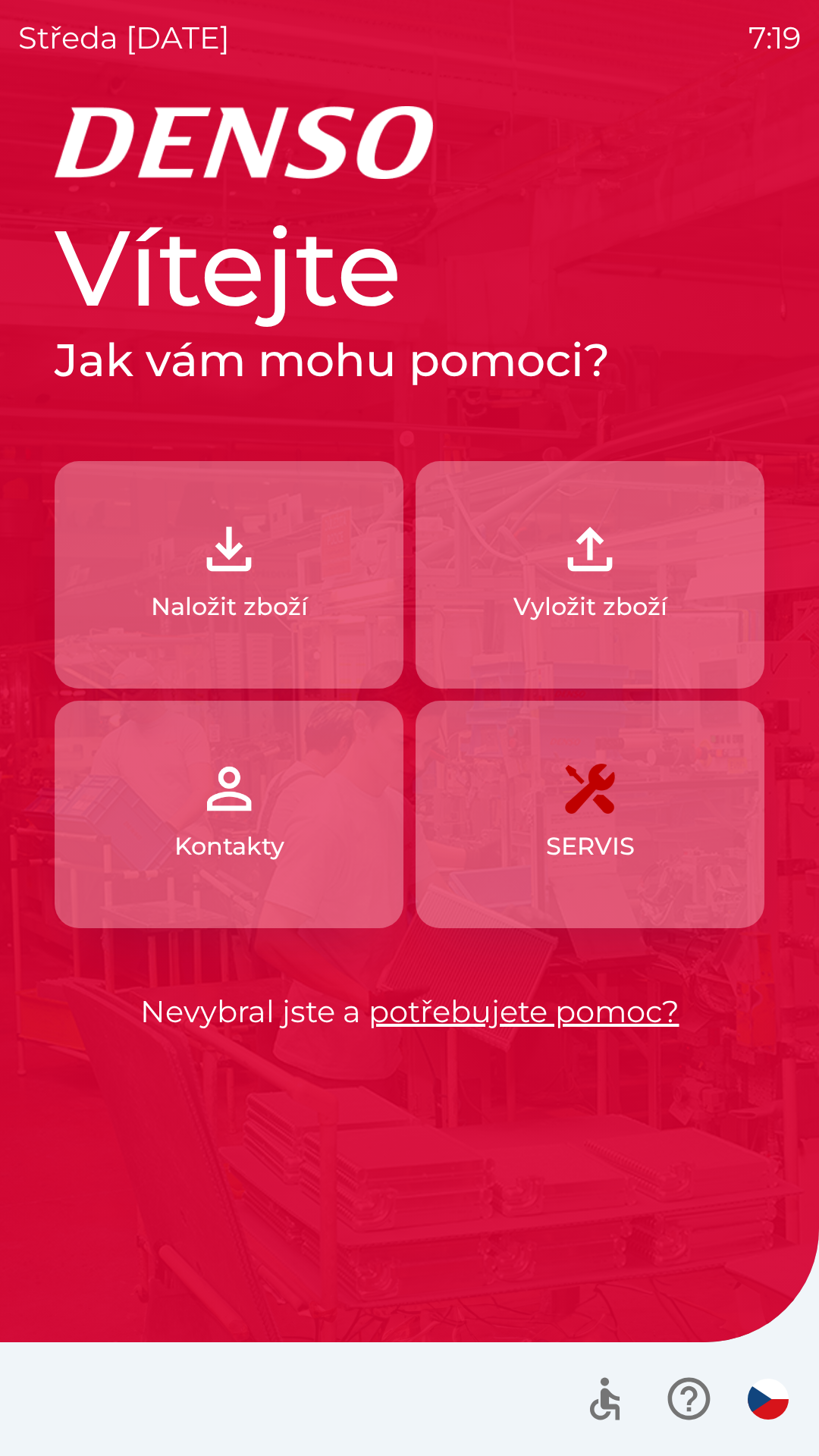
click at [253, 575] on img "button" at bounding box center [229, 549] width 67 height 67
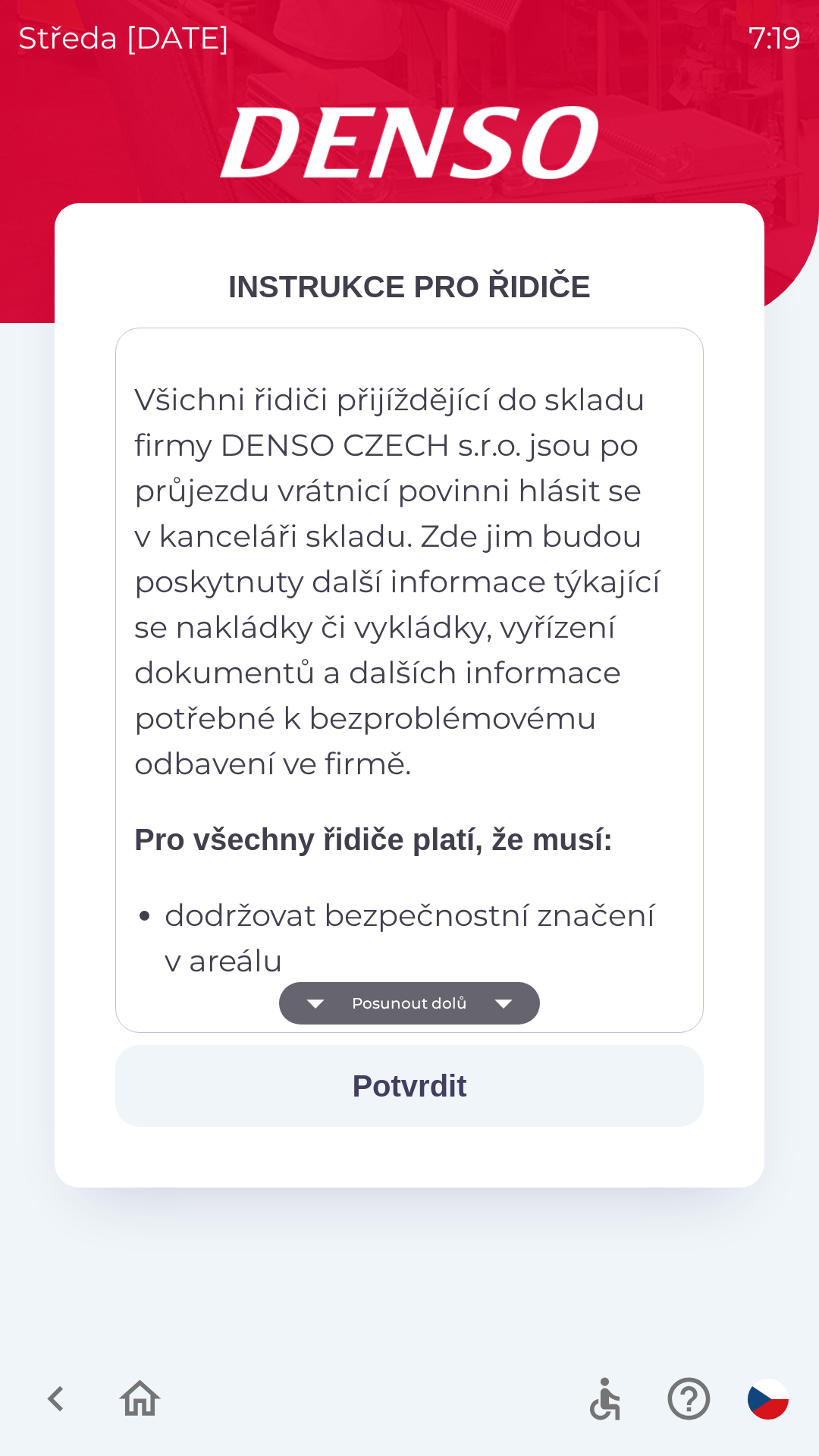
click at [377, 1001] on button "Posunout dolů" at bounding box center [410, 1003] width 261 height 42
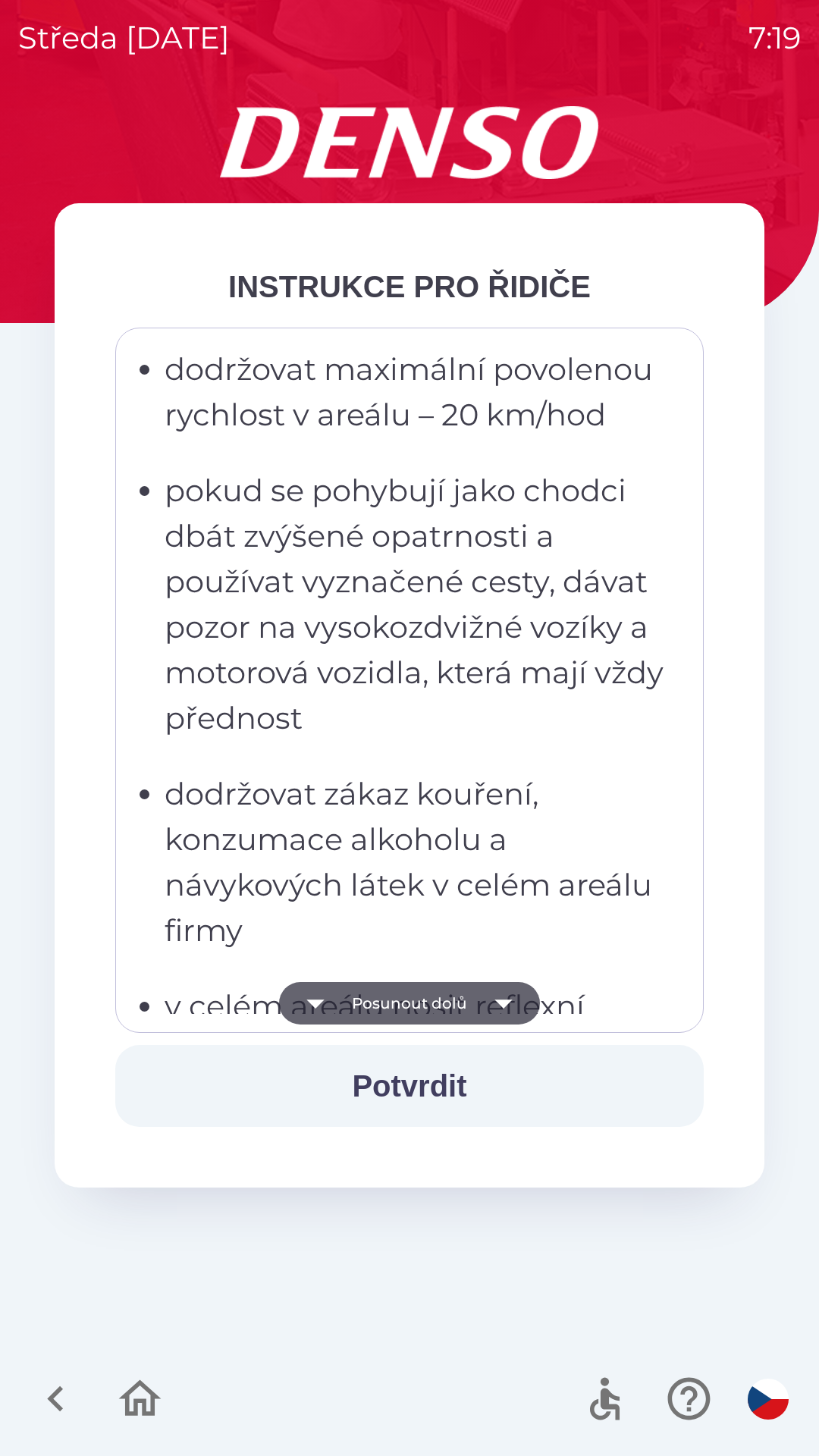
click at [398, 999] on button "Posunout dolů" at bounding box center [410, 1003] width 261 height 42
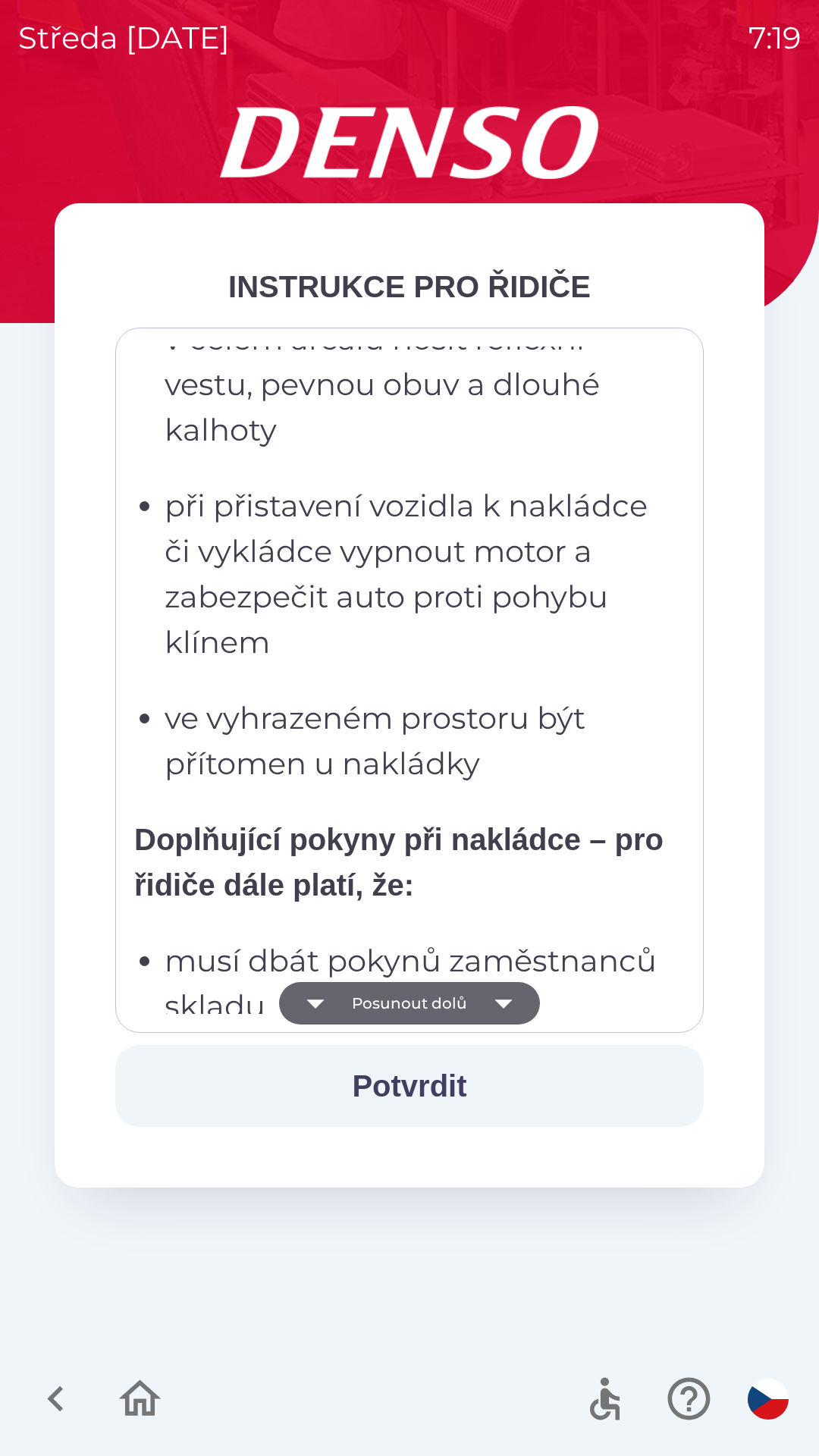
click at [408, 1003] on button "Posunout dolů" at bounding box center [410, 1003] width 261 height 42
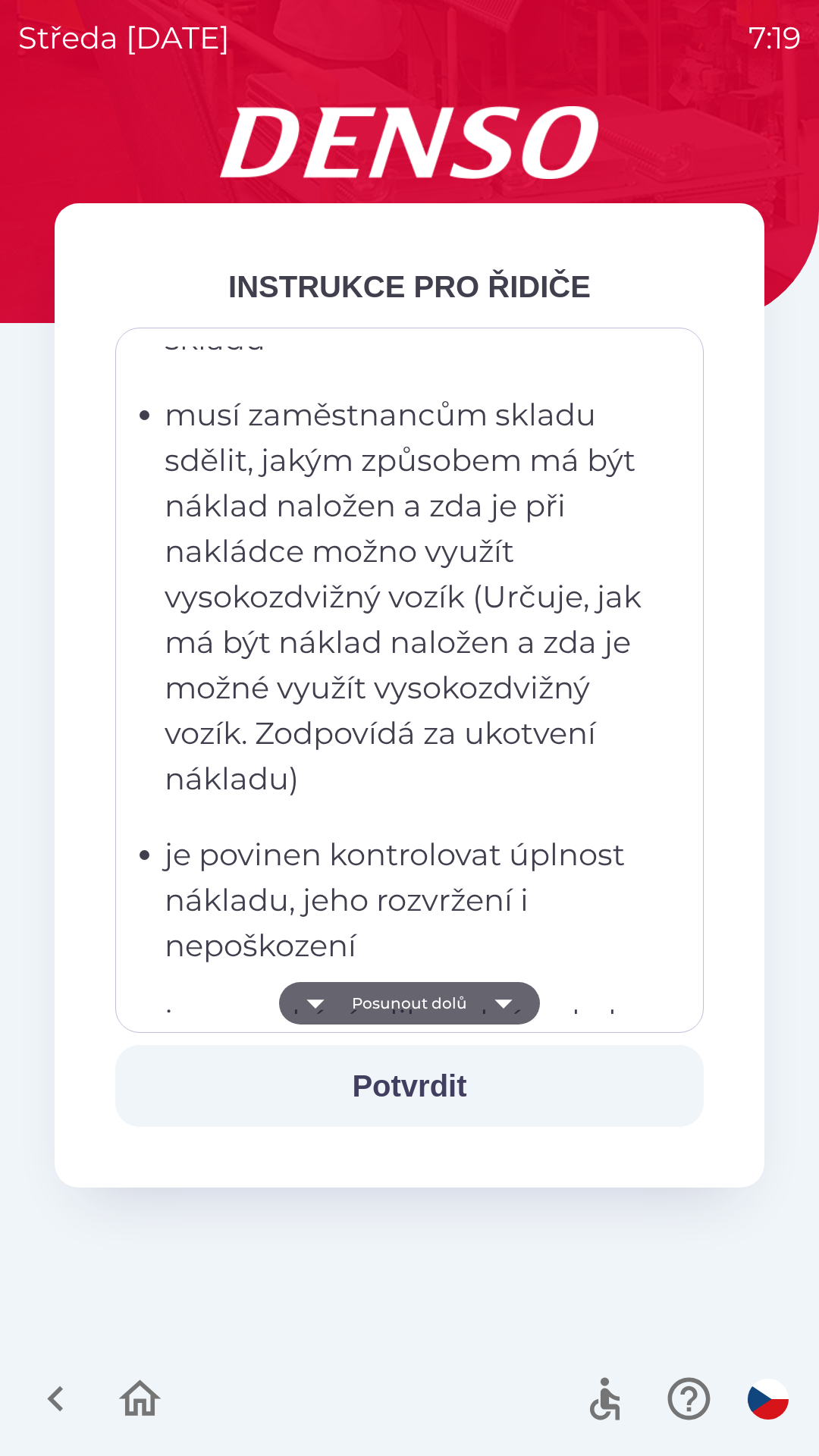
click at [414, 1001] on button "Posunout dolů" at bounding box center [410, 1003] width 261 height 42
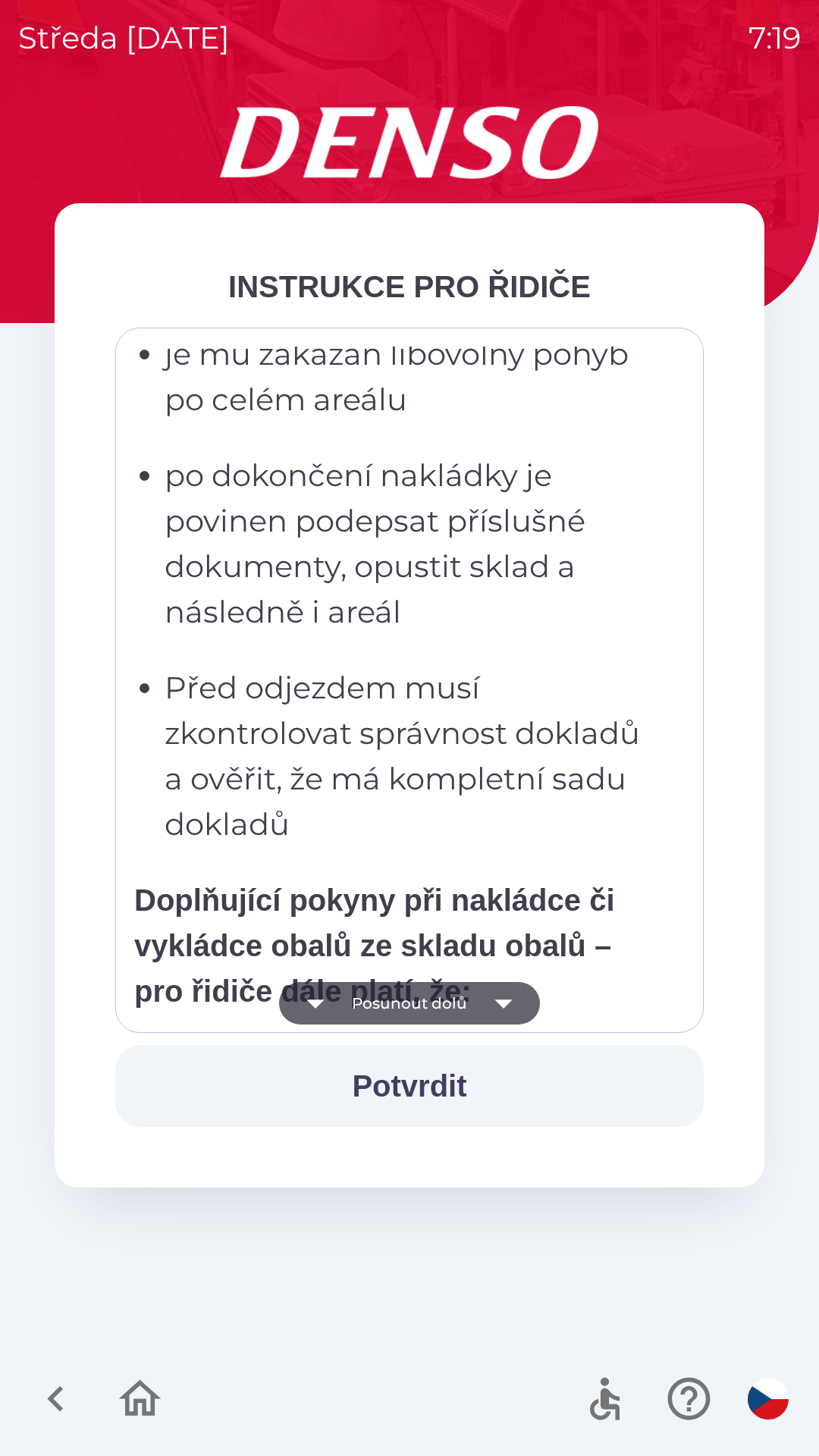
click at [415, 1001] on button "Posunout dolů" at bounding box center [410, 1003] width 261 height 42
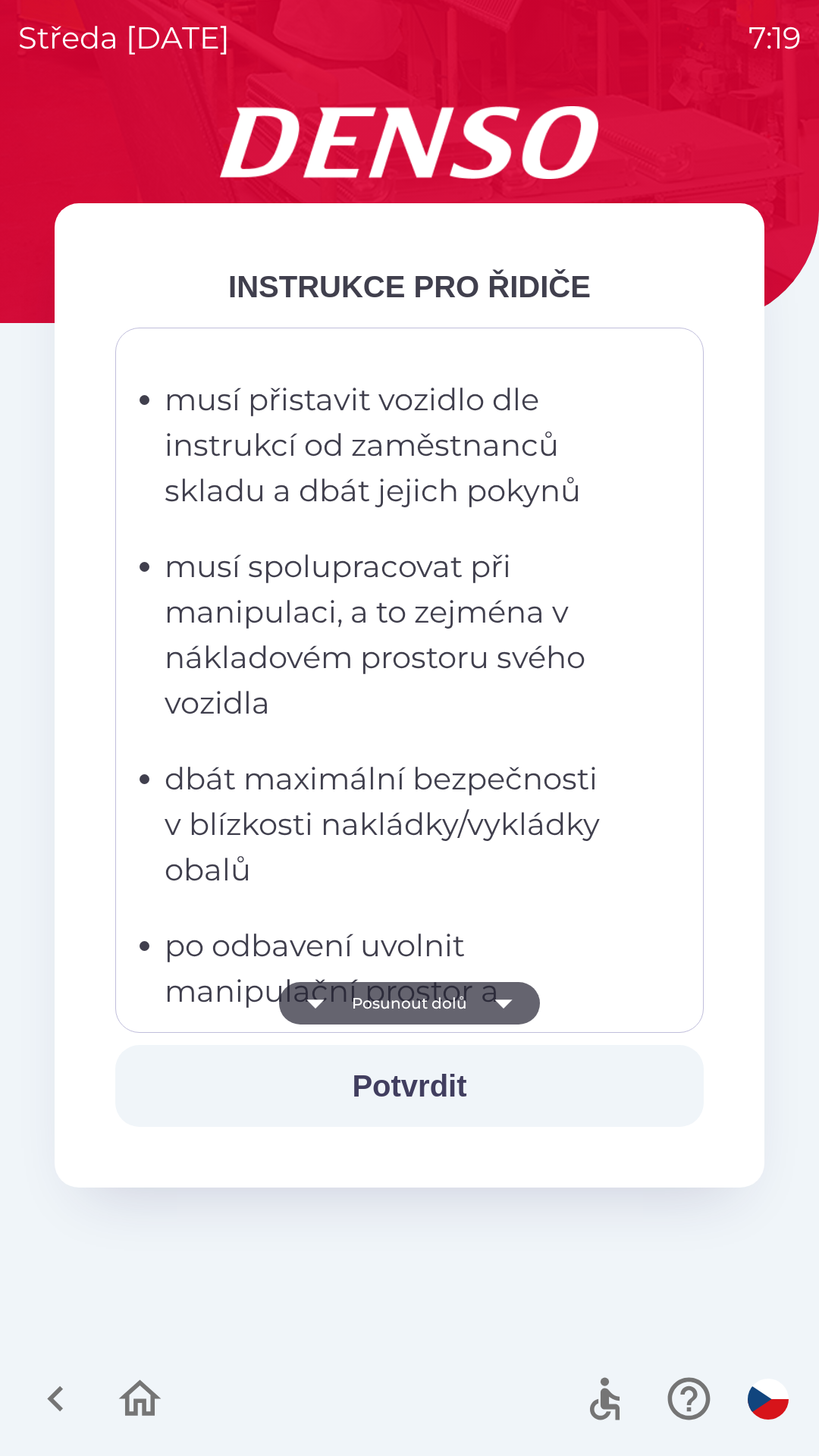
click at [416, 1004] on button "Posunout dolů" at bounding box center [410, 1003] width 261 height 42
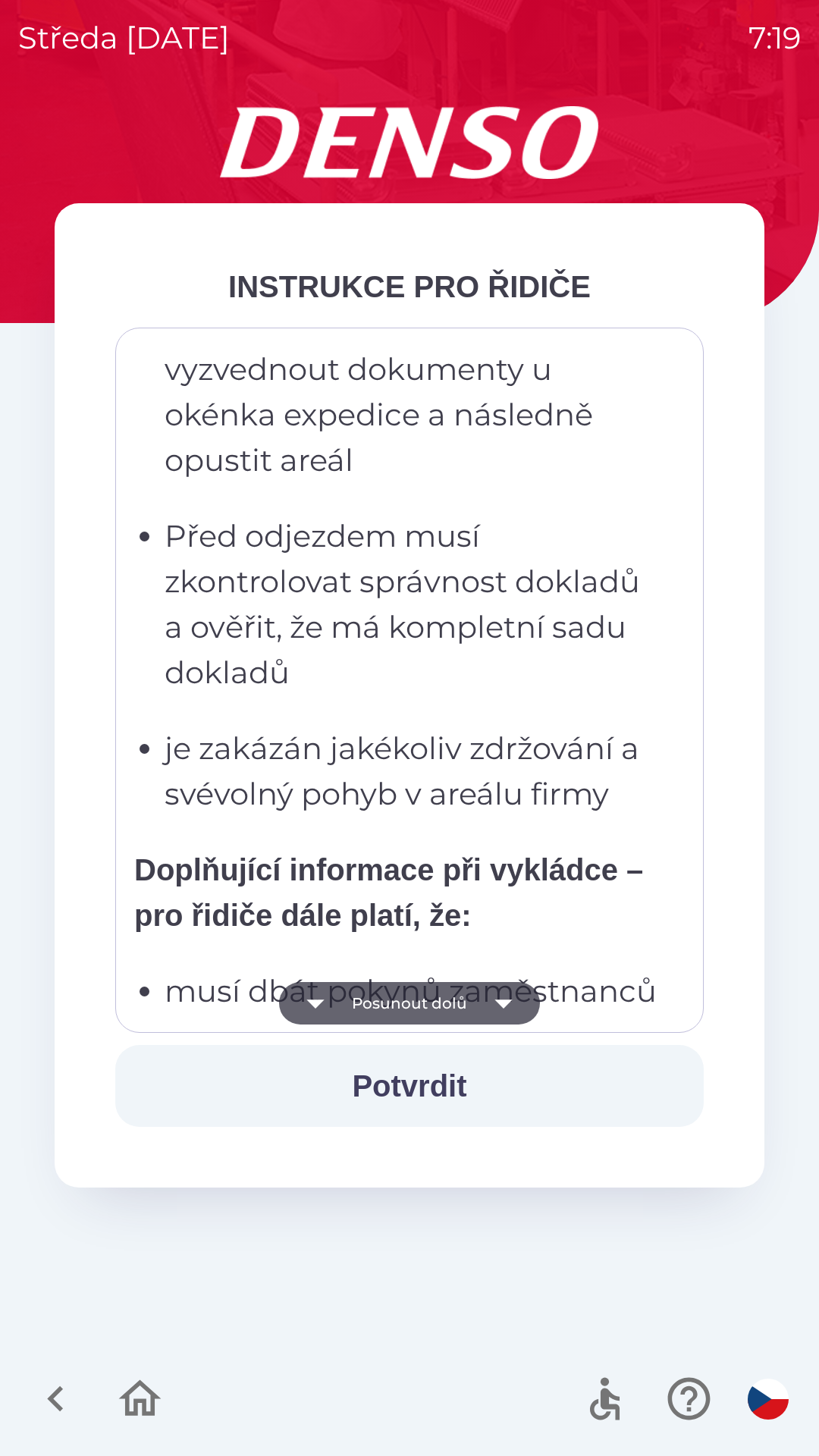
click at [409, 1002] on button "Posunout dolů" at bounding box center [410, 1003] width 261 height 42
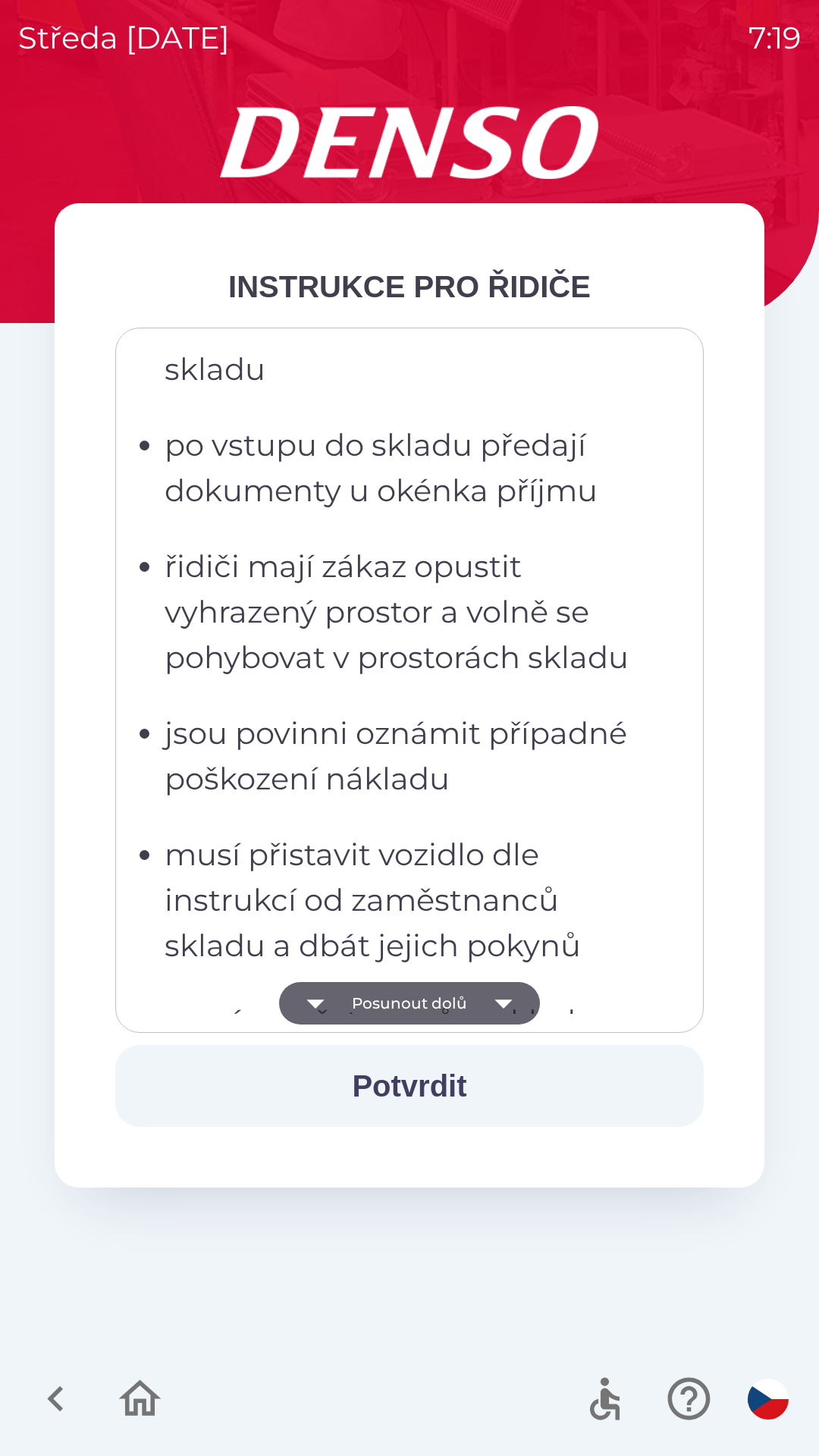
click at [411, 999] on button "Posunout dolů" at bounding box center [410, 1003] width 261 height 42
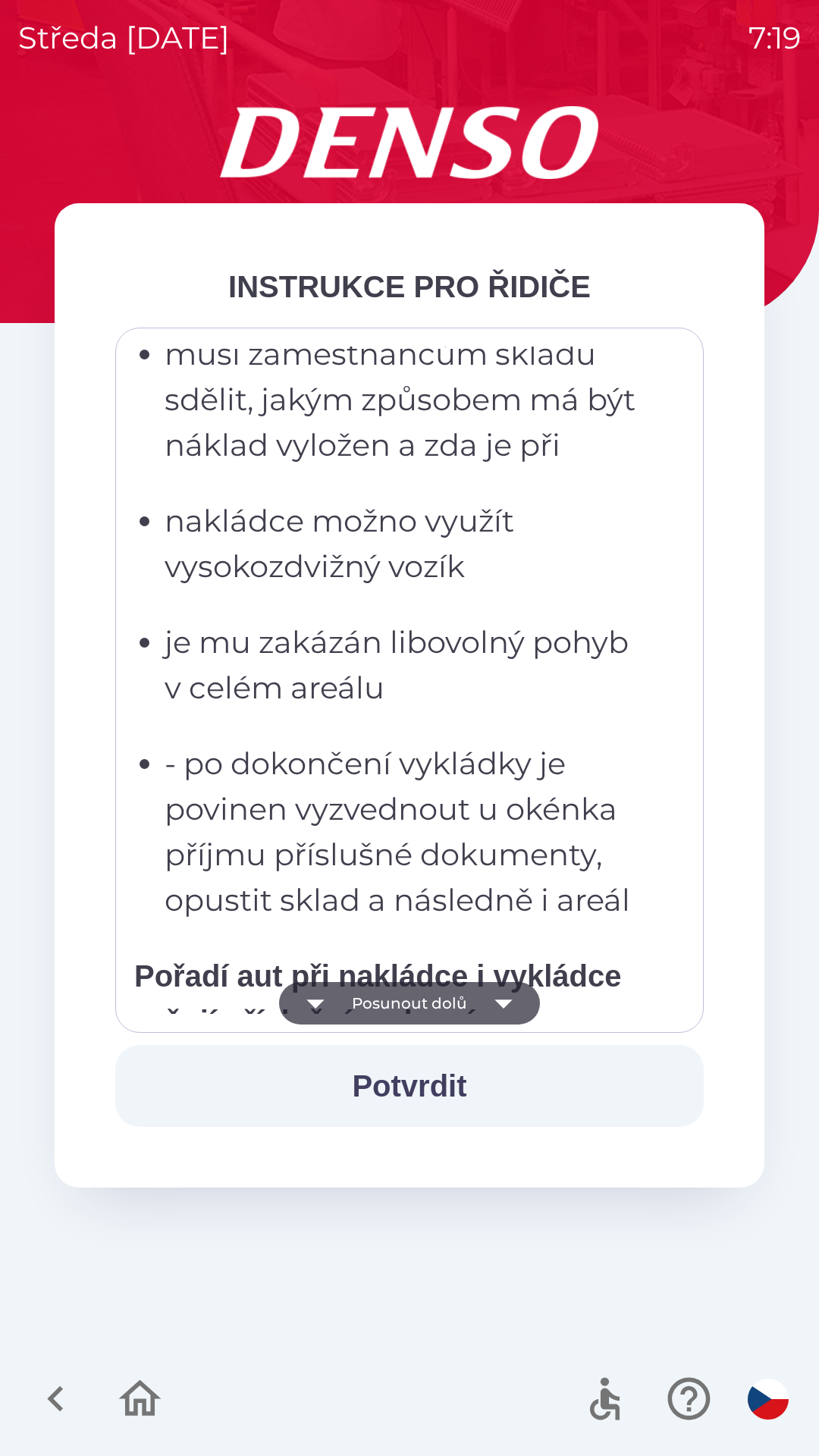
click at [421, 1001] on button "Posunout dolů" at bounding box center [410, 1003] width 261 height 42
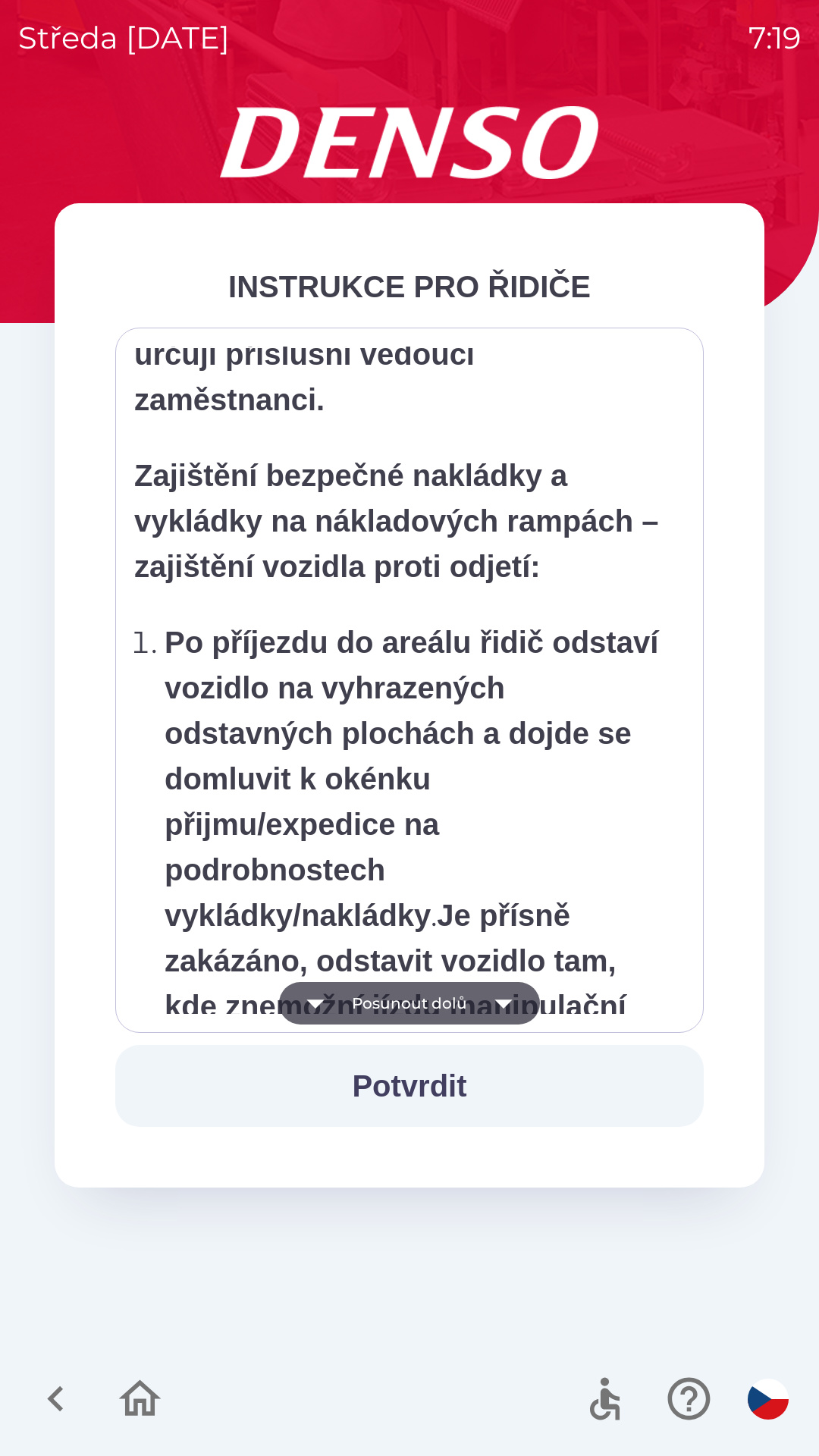
click at [415, 1004] on button "Posunout dolů" at bounding box center [410, 1003] width 261 height 42
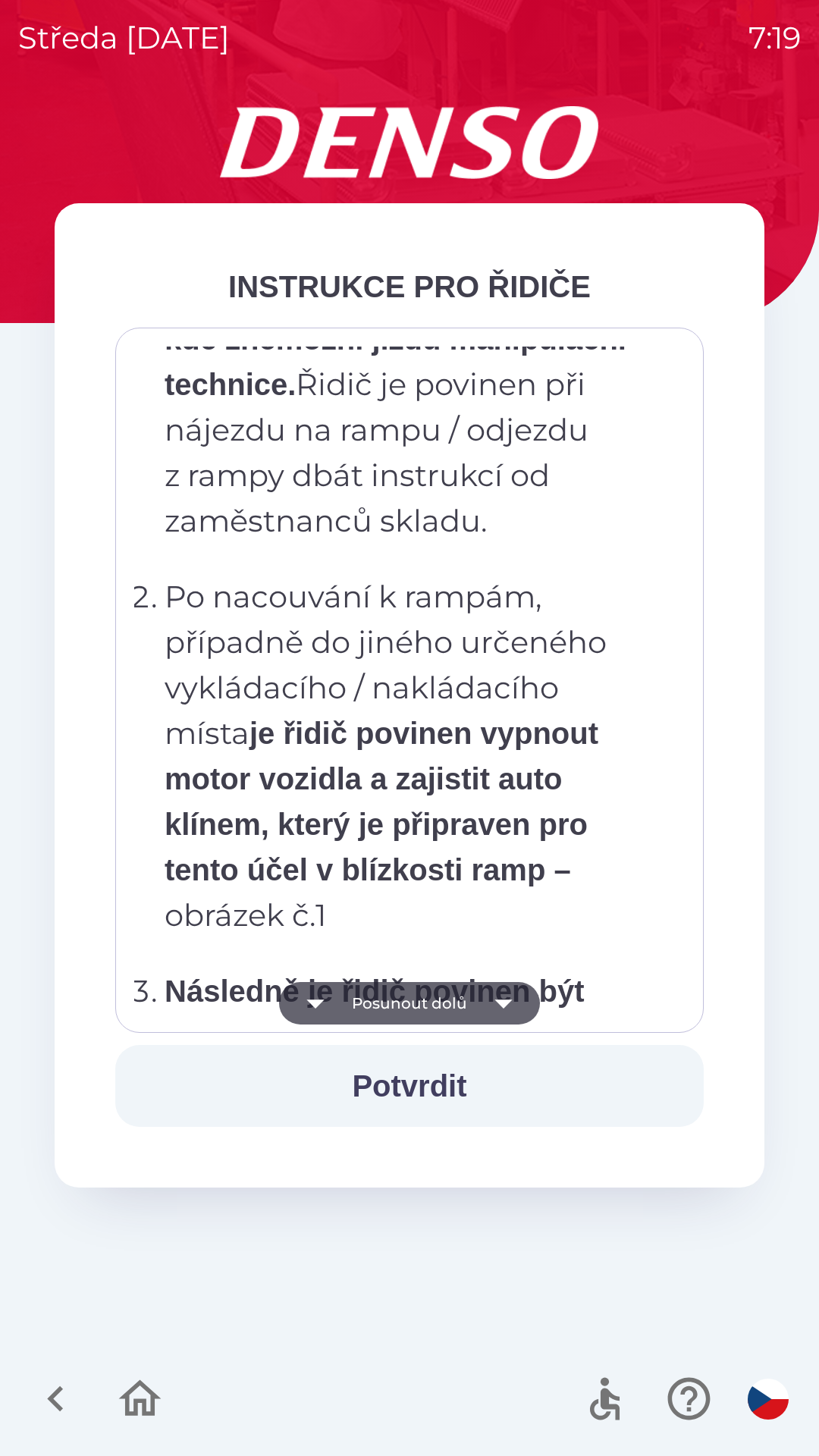
click at [422, 1005] on button "Posunout dolů" at bounding box center [410, 1003] width 261 height 42
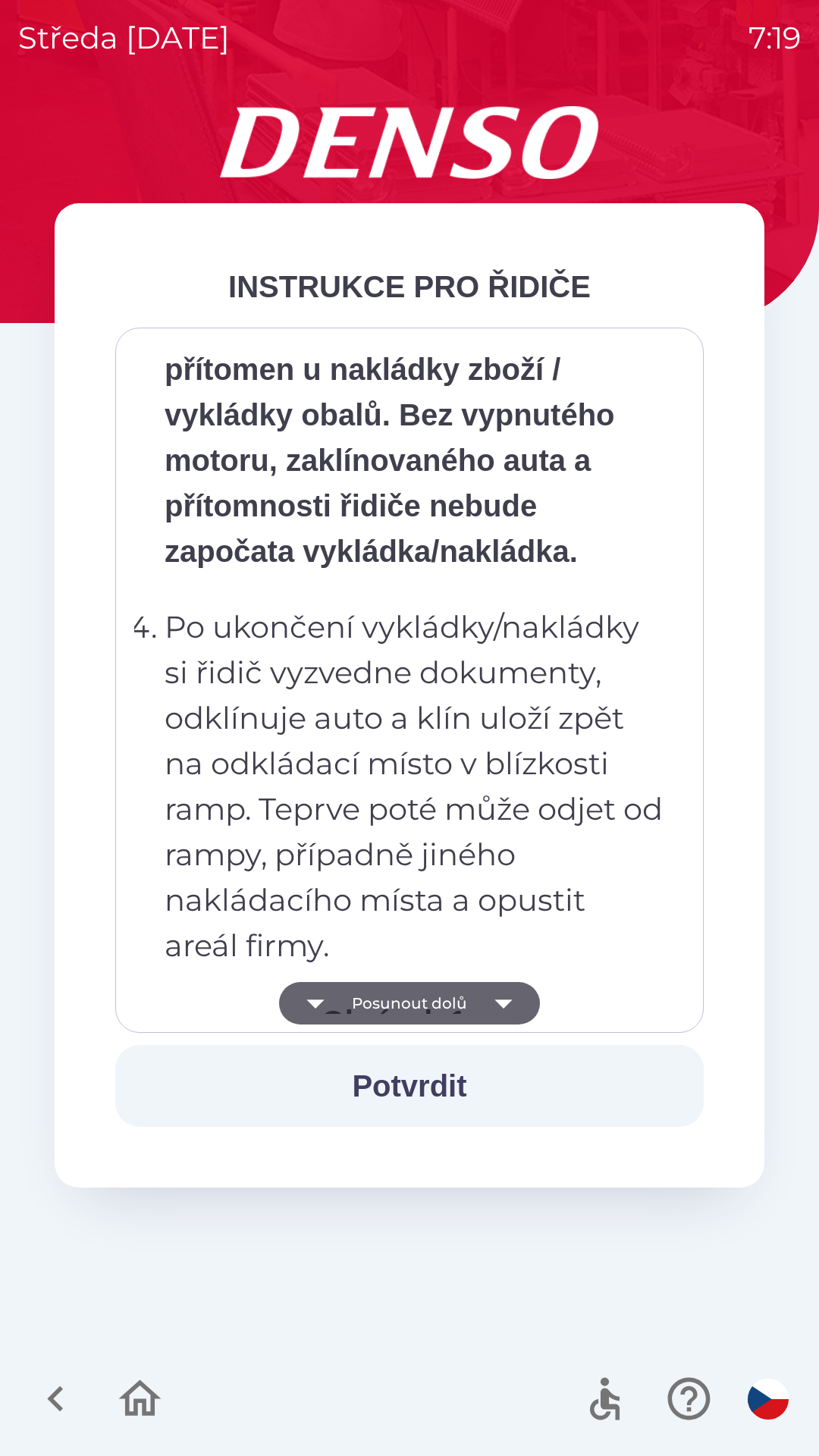
click at [433, 1001] on button "Posunout dolů" at bounding box center [410, 1003] width 261 height 42
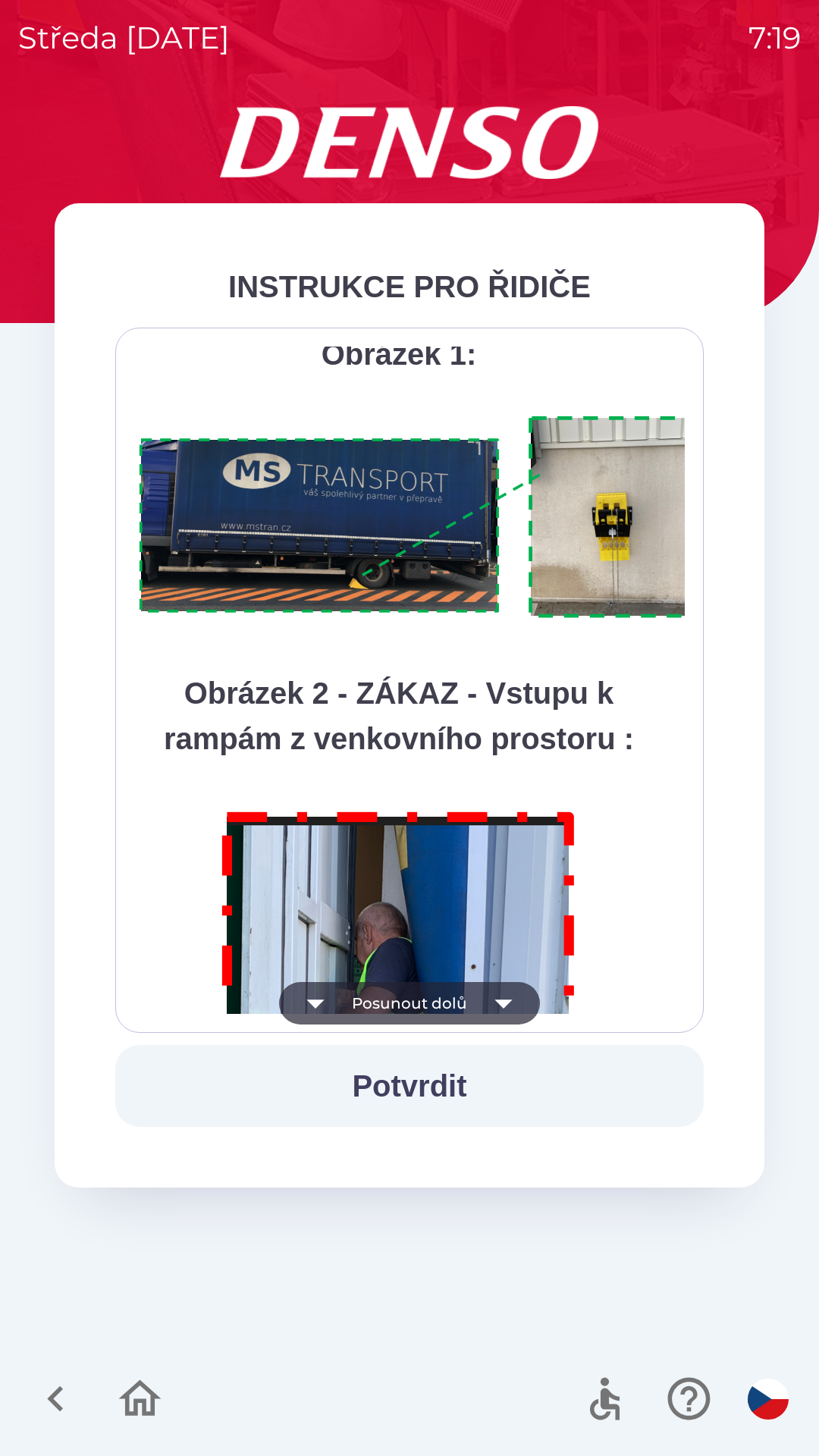
click at [433, 996] on button "Posunout dolů" at bounding box center [410, 1003] width 261 height 42
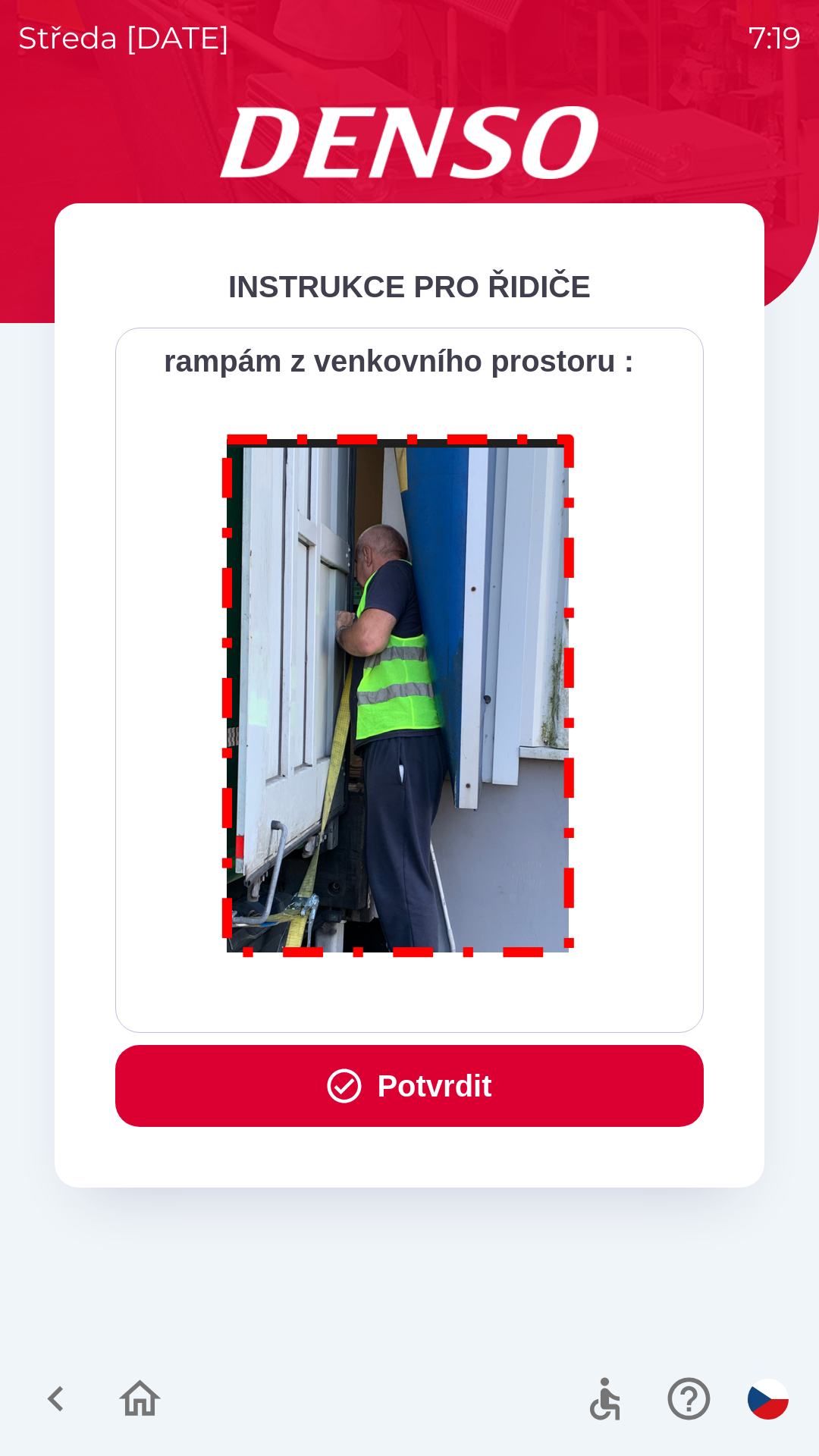
click at [435, 993] on div "Všichni řidiči přijíždějící do skladu firmy DENSO CZECH s.r.o. jsou po průjezdu…" at bounding box center [410, 680] width 551 height 667
click at [430, 1071] on button "Potvrdit" at bounding box center [409, 1086] width 588 height 82
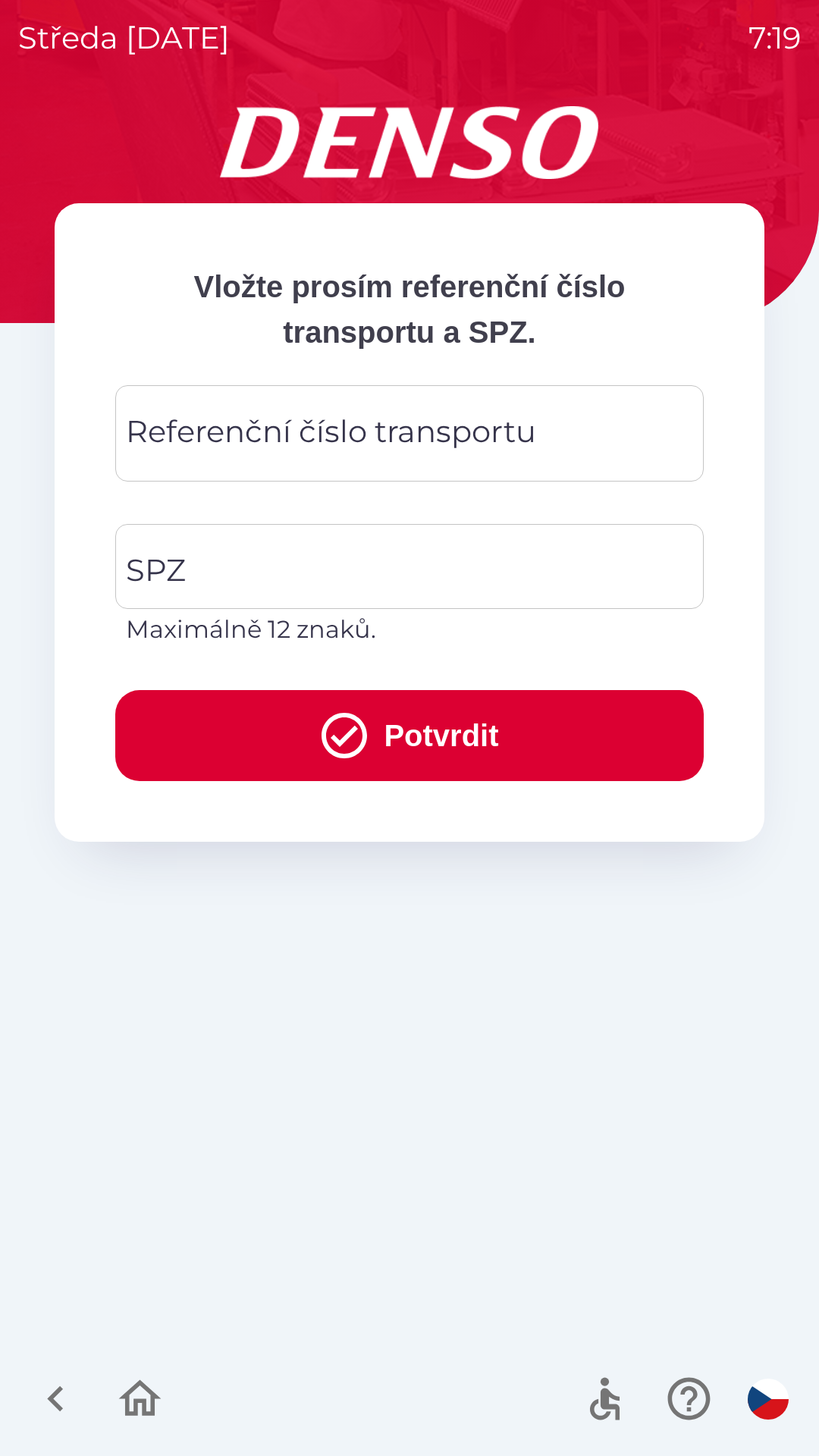
click at [350, 422] on div "Referenční číslo transportu Referenční číslo transportu" at bounding box center [409, 433] width 588 height 96
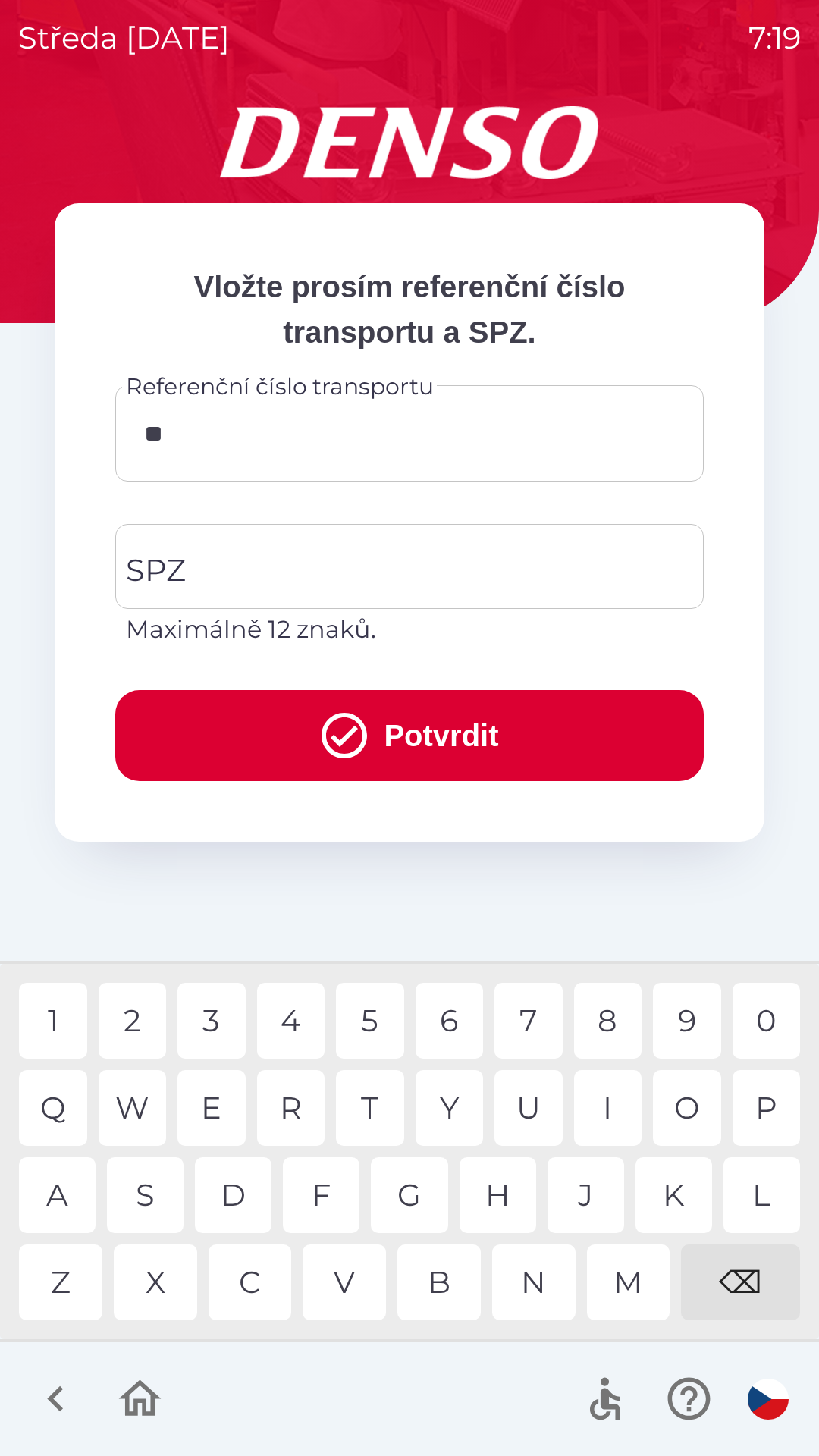
click at [61, 1096] on div "Q" at bounding box center [53, 1107] width 68 height 76
click at [67, 1017] on div "1" at bounding box center [53, 1020] width 68 height 76
type input "*********"
click at [290, 559] on input "SPZ" at bounding box center [398, 566] width 553 height 71
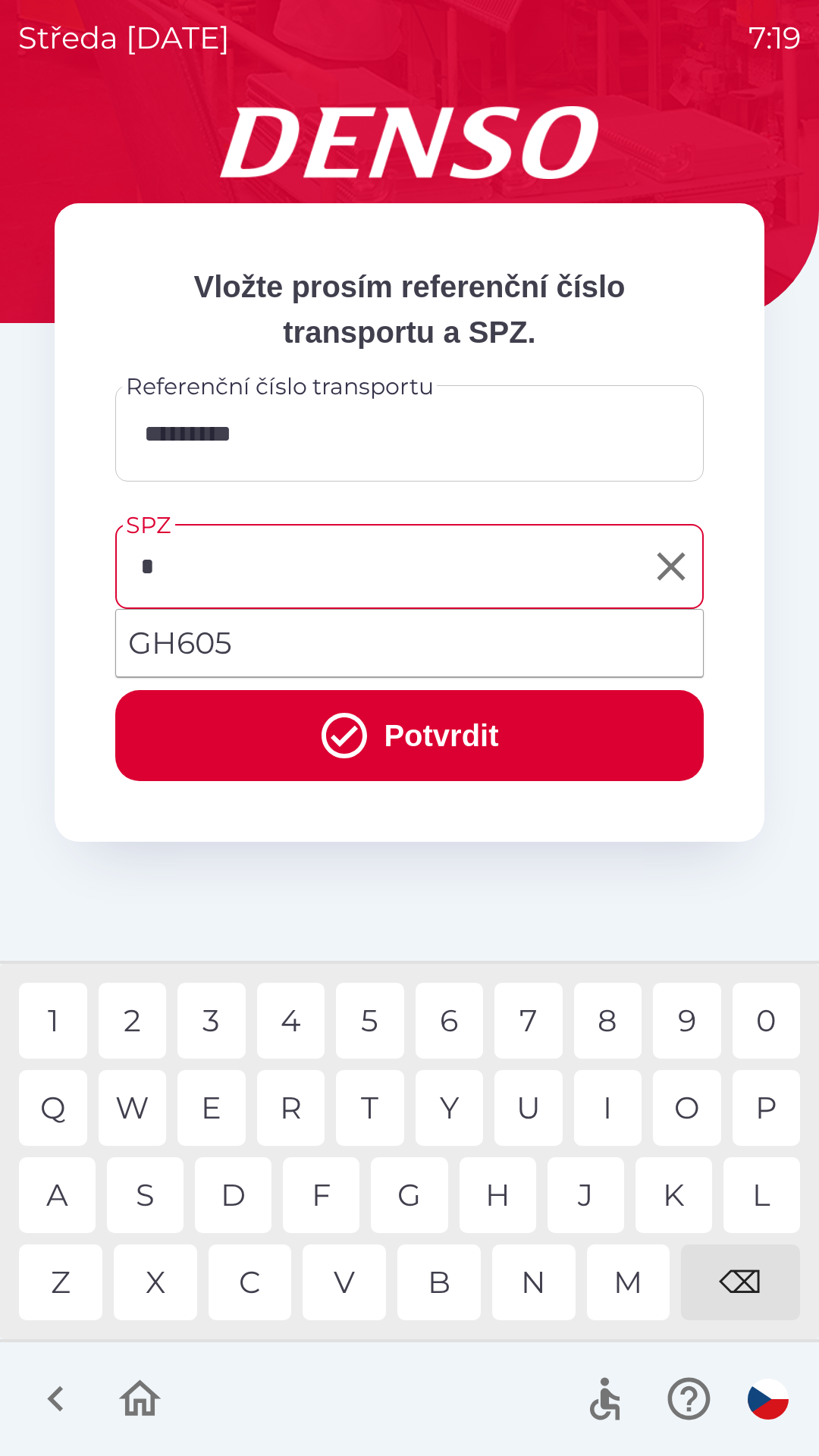
click at [364, 1008] on div "5" at bounding box center [370, 1020] width 68 height 76
type input "*******"
click at [401, 719] on button "Potvrdit" at bounding box center [409, 736] width 588 height 91
